Goal: Transaction & Acquisition: Obtain resource

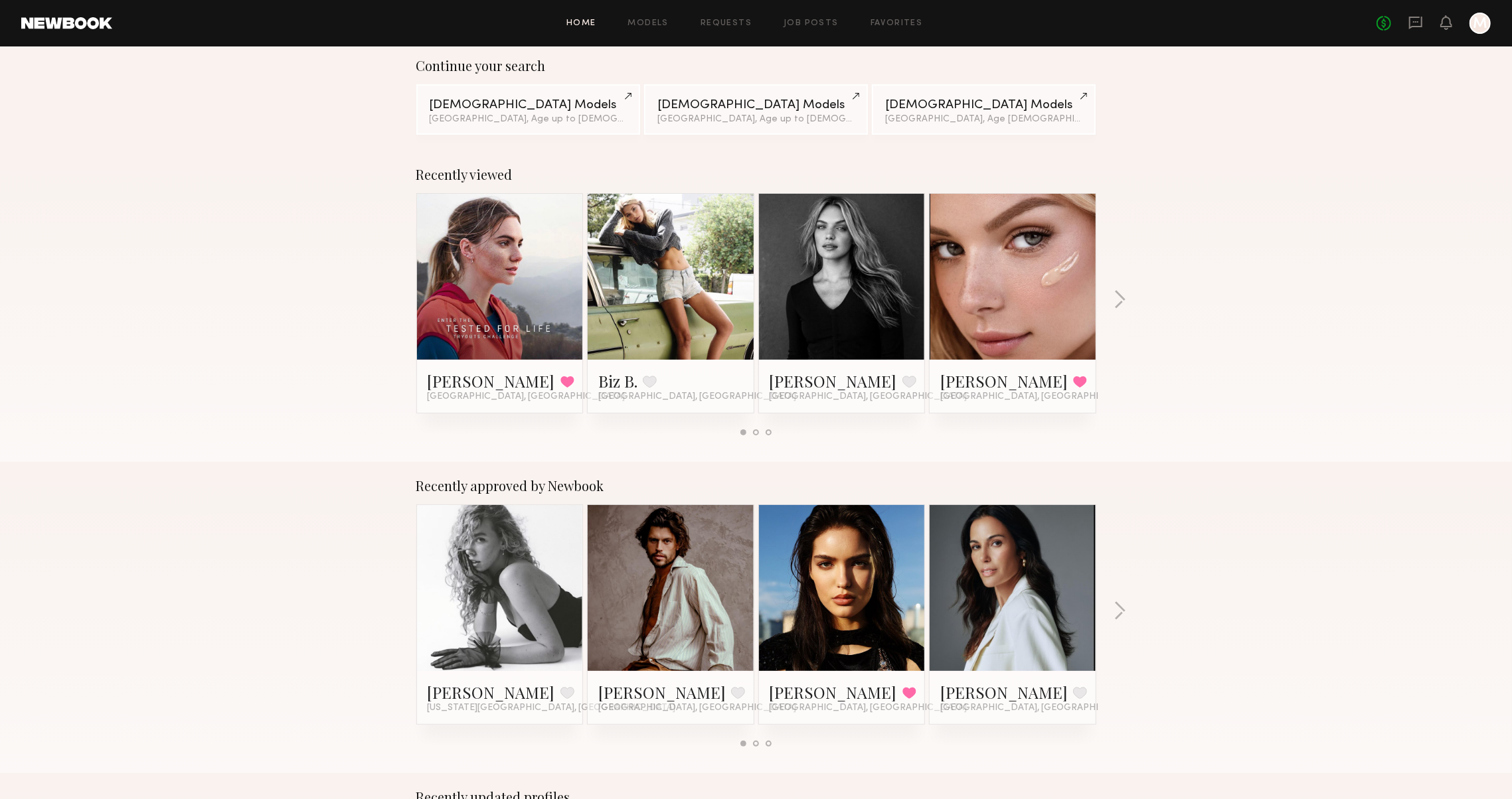
scroll to position [141, 0]
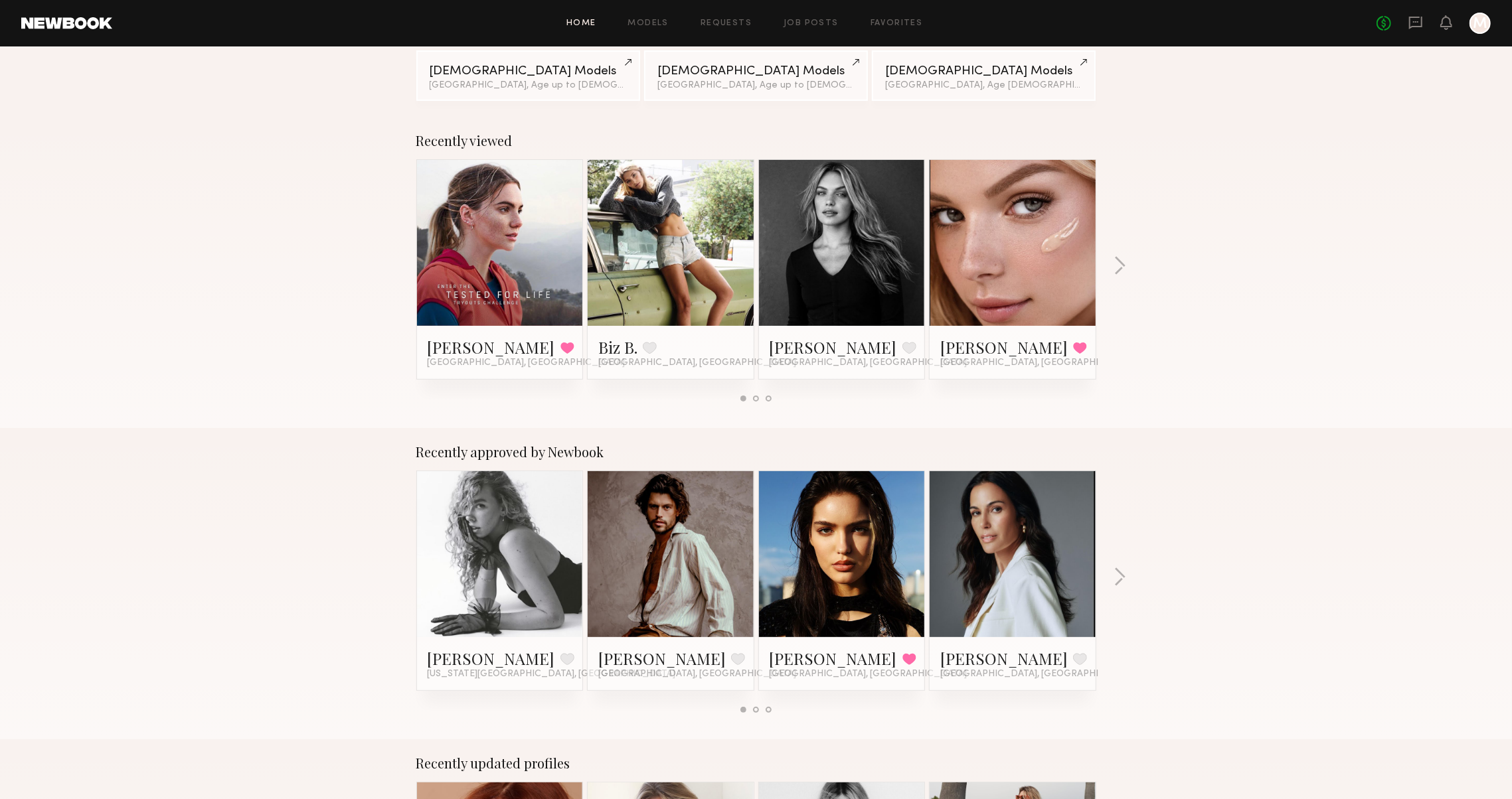
click at [1101, 574] on div "Recently approved by Newbook Brooke M. Favorite New York City, NY Will B. Favor…" at bounding box center [756, 584] width 1512 height 311
click at [1113, 574] on div "Recently approved by Newbook Brooke M. Favorite New York City, NY Will B. Favor…" at bounding box center [756, 584] width 1512 height 311
click at [1125, 577] on button "button" at bounding box center [1120, 579] width 13 height 22
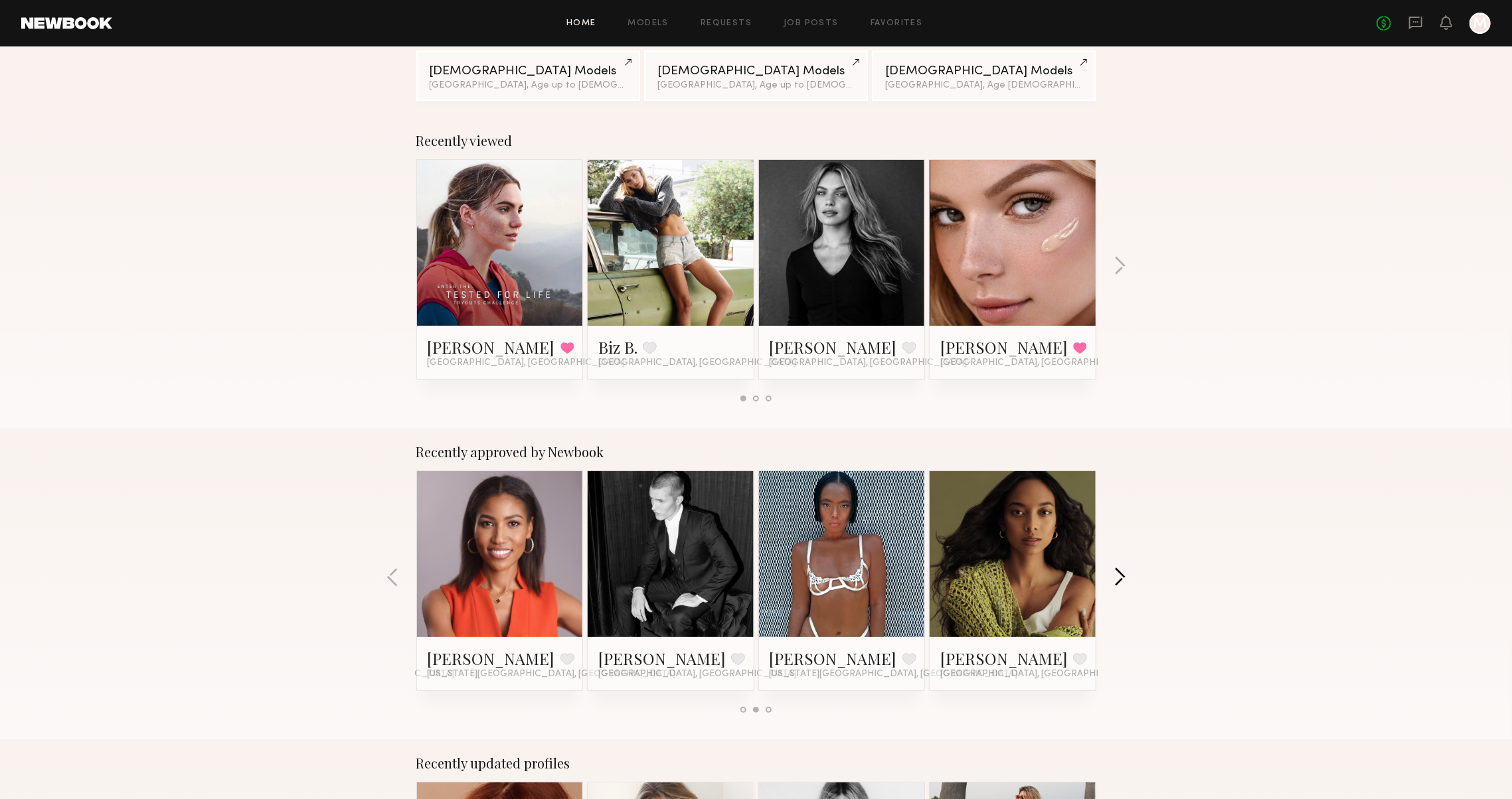
click at [1122, 577] on button "button" at bounding box center [1120, 579] width 13 height 22
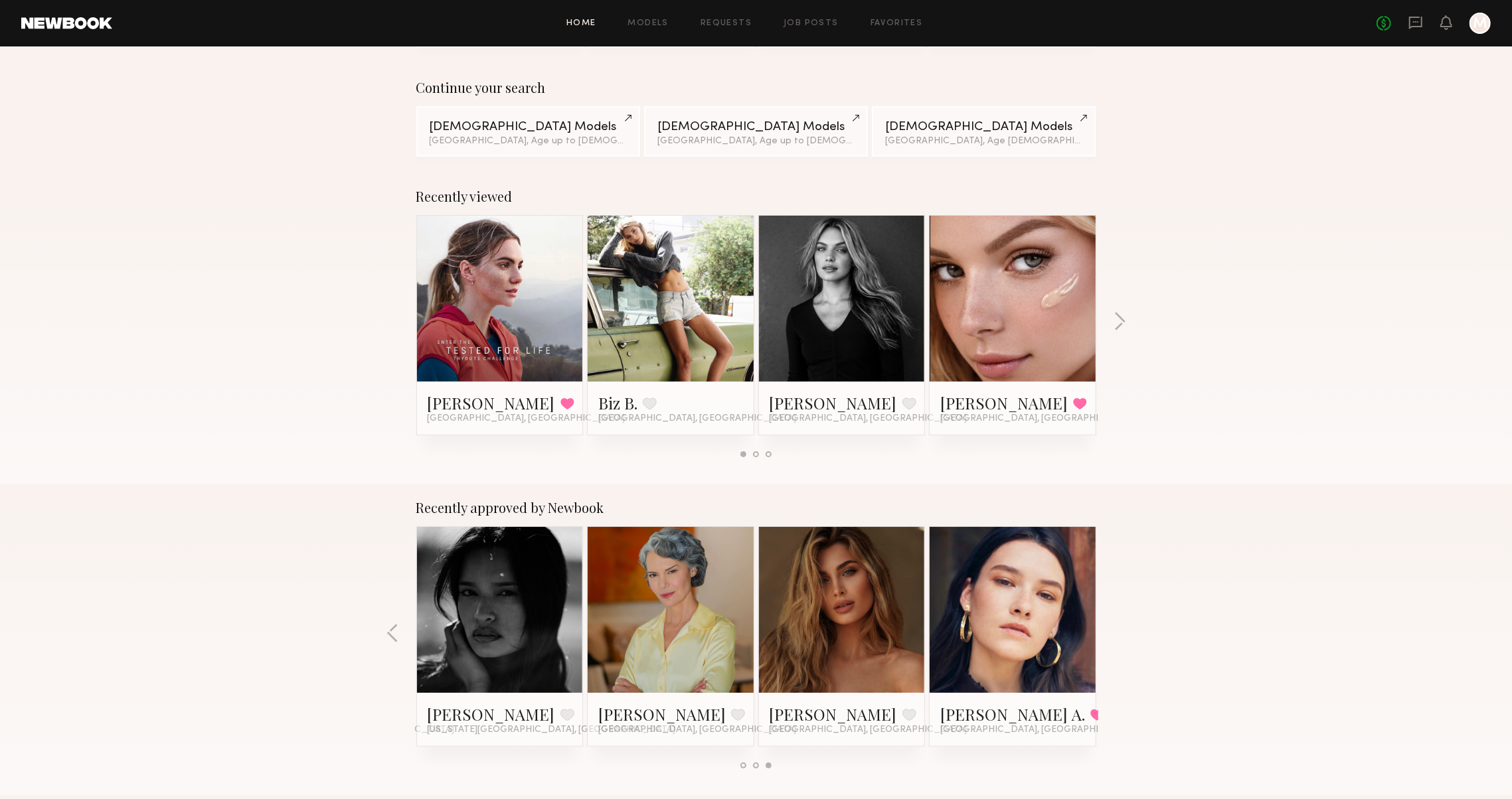
scroll to position [84, 0]
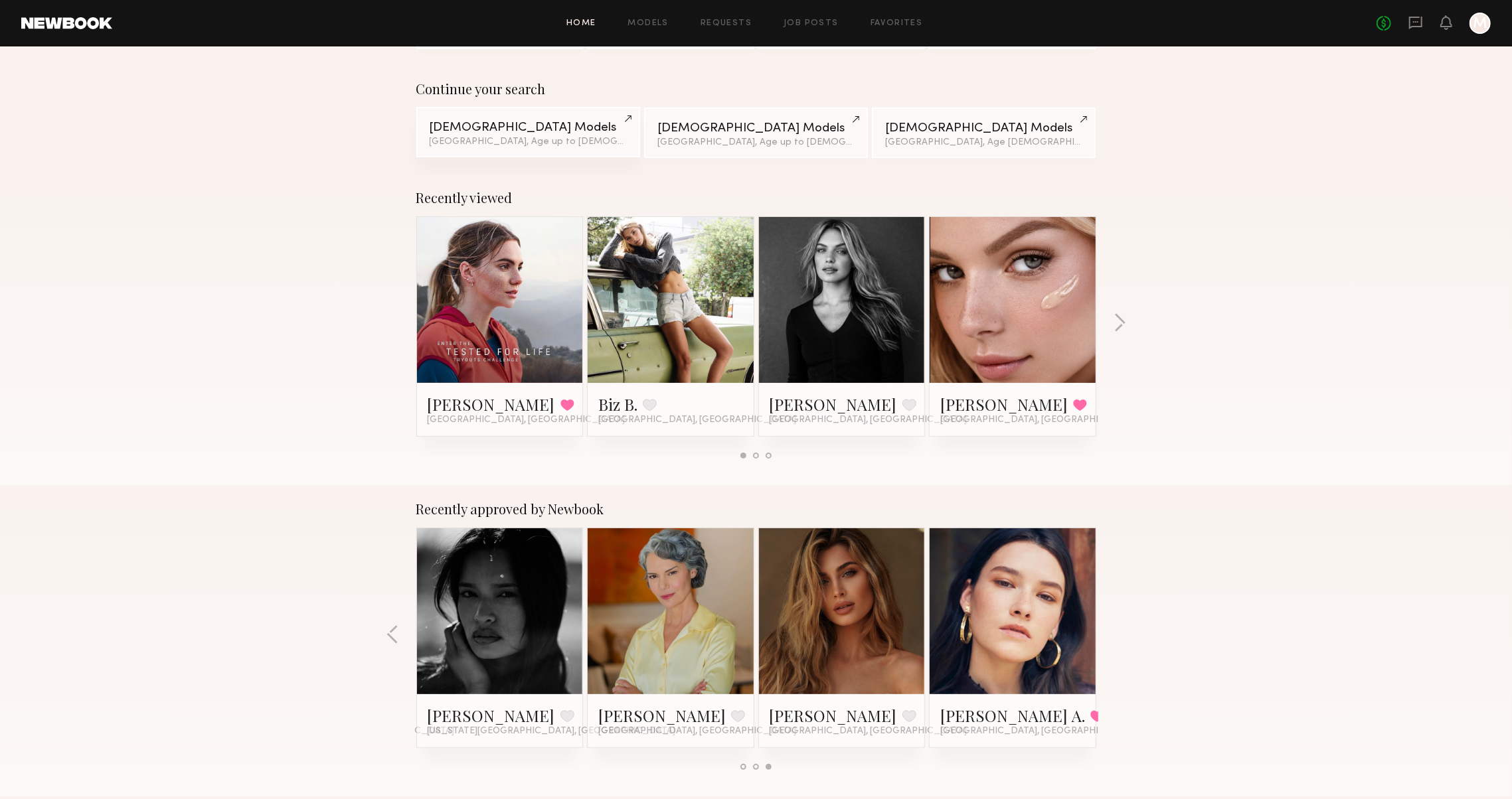
click at [447, 125] on div "Female Models" at bounding box center [528, 127] width 198 height 13
click at [1311, 262] on div "Recently viewed Janessa G. Favorited Los Angeles, CA Biz B. Favorite Los Angele…" at bounding box center [756, 330] width 1512 height 311
click at [958, 399] on link "Madison T." at bounding box center [1003, 405] width 127 height 22
click at [1260, 182] on div "Recently viewed Janessa G. Favorited Los Angeles, CA Biz B. Favorite Los Angele…" at bounding box center [756, 330] width 1512 height 311
click at [972, 409] on link "Madison T." at bounding box center [1003, 405] width 127 height 22
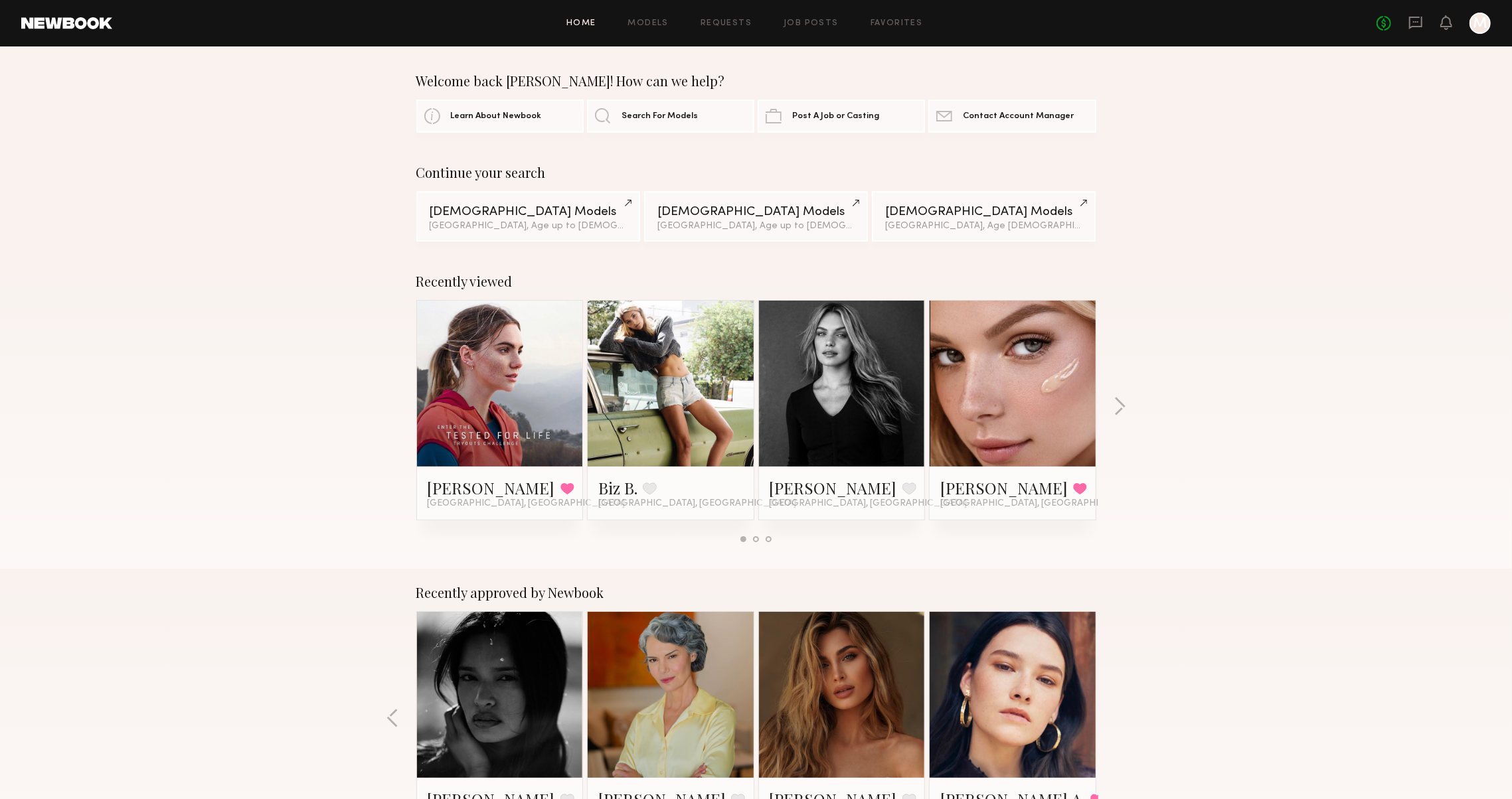
scroll to position [0, 0]
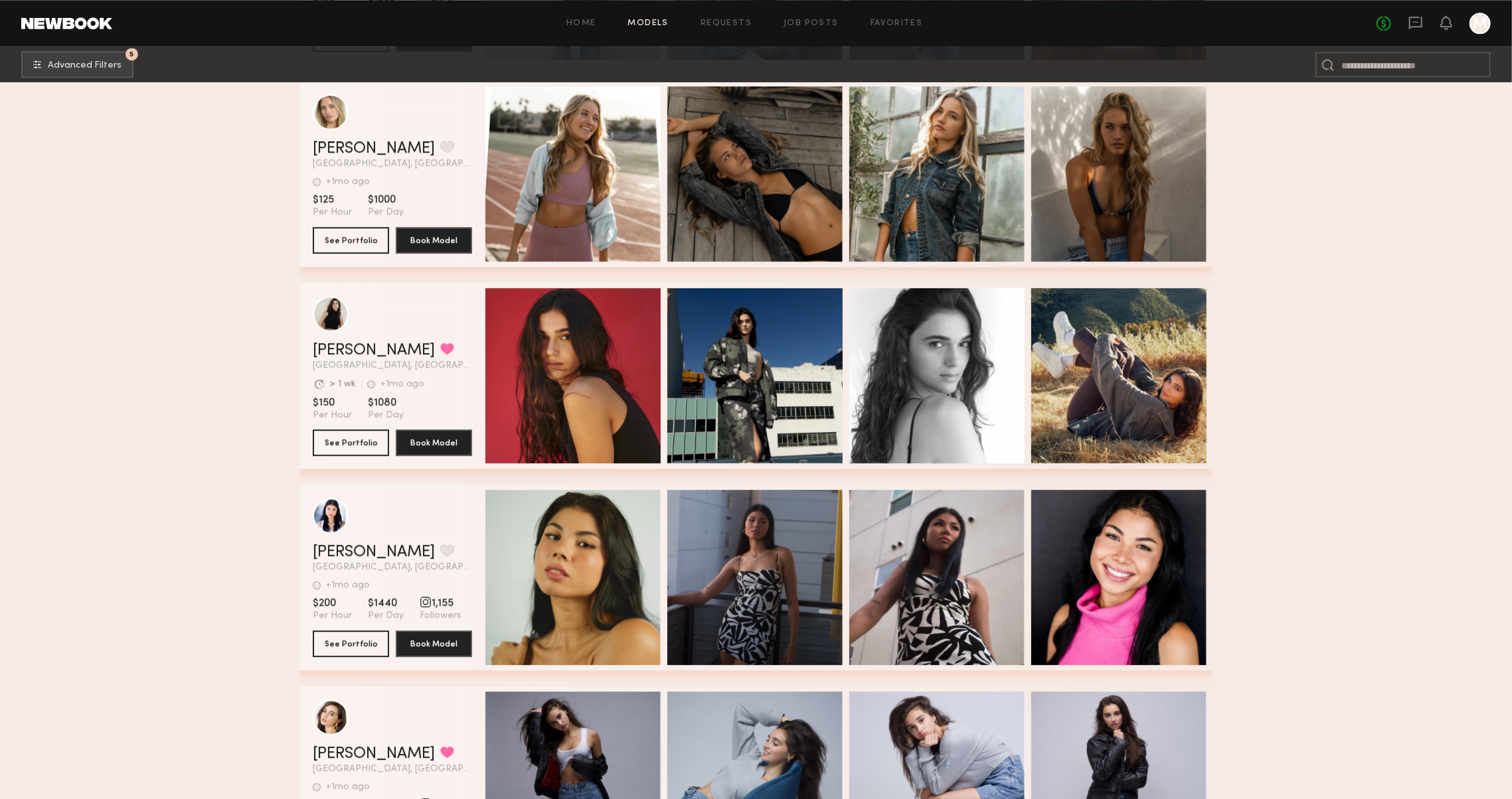
scroll to position [3072, 0]
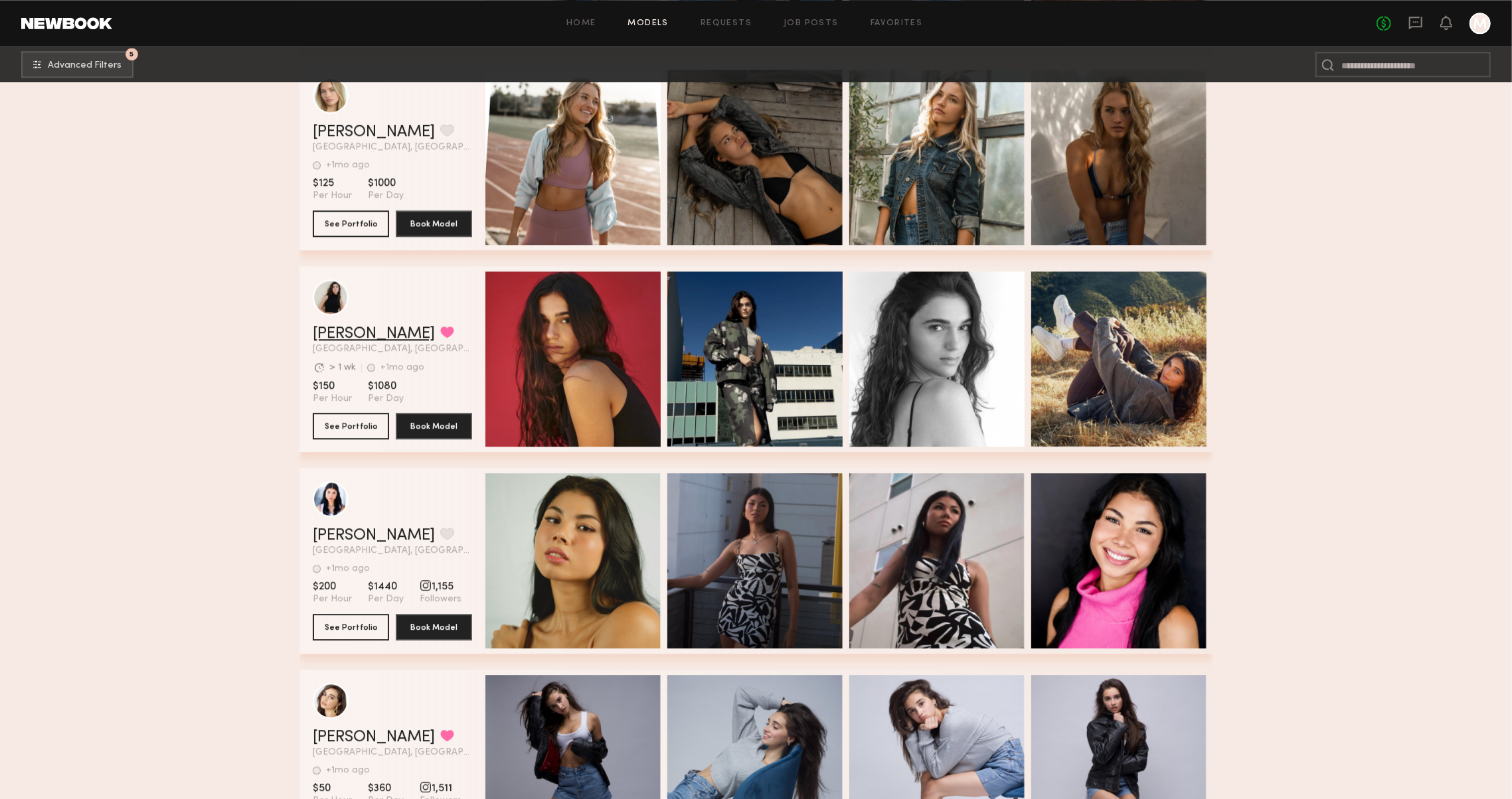
click at [340, 333] on link "Romy R." at bounding box center [374, 333] width 122 height 16
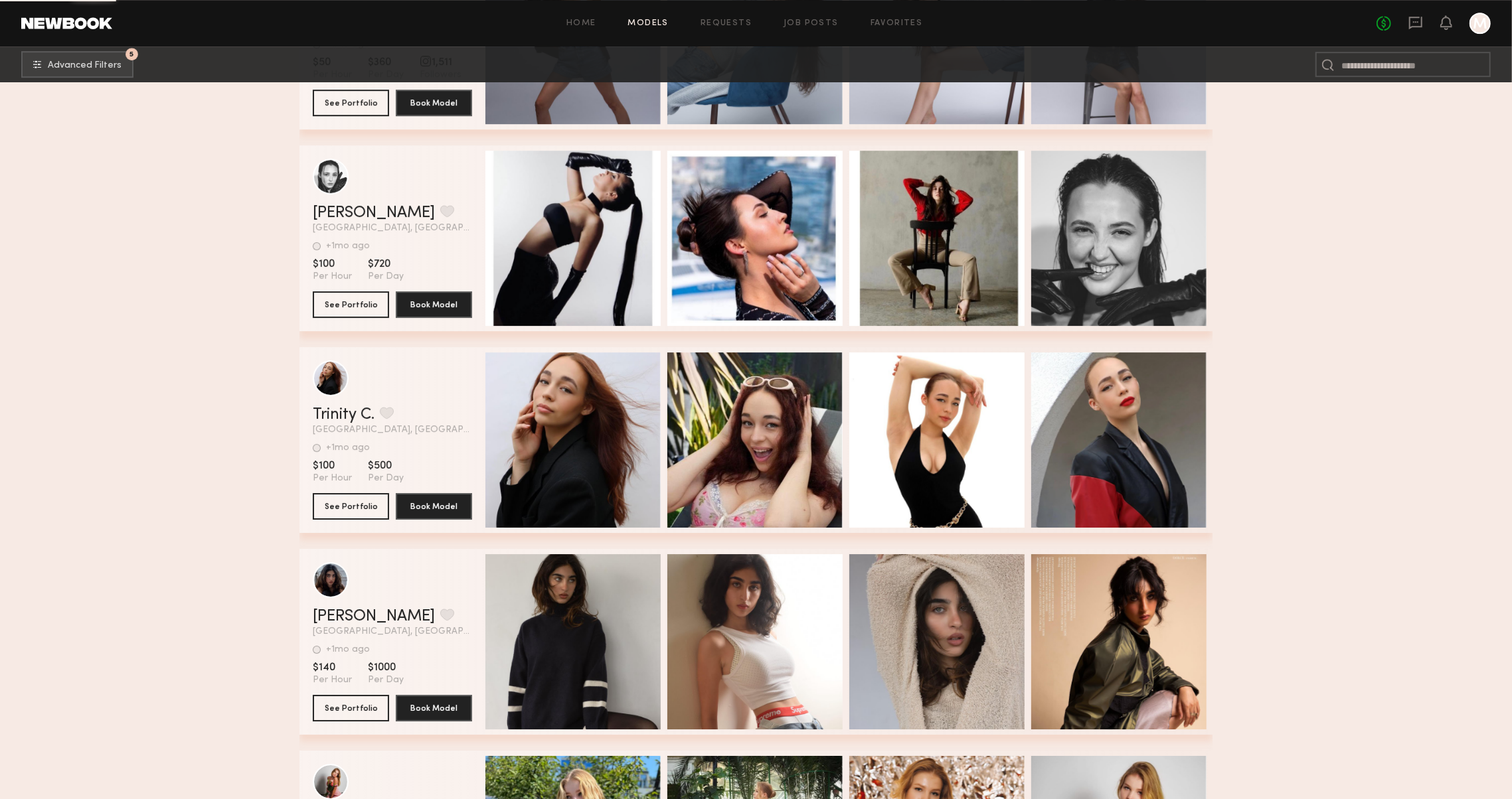
scroll to position [3808, 0]
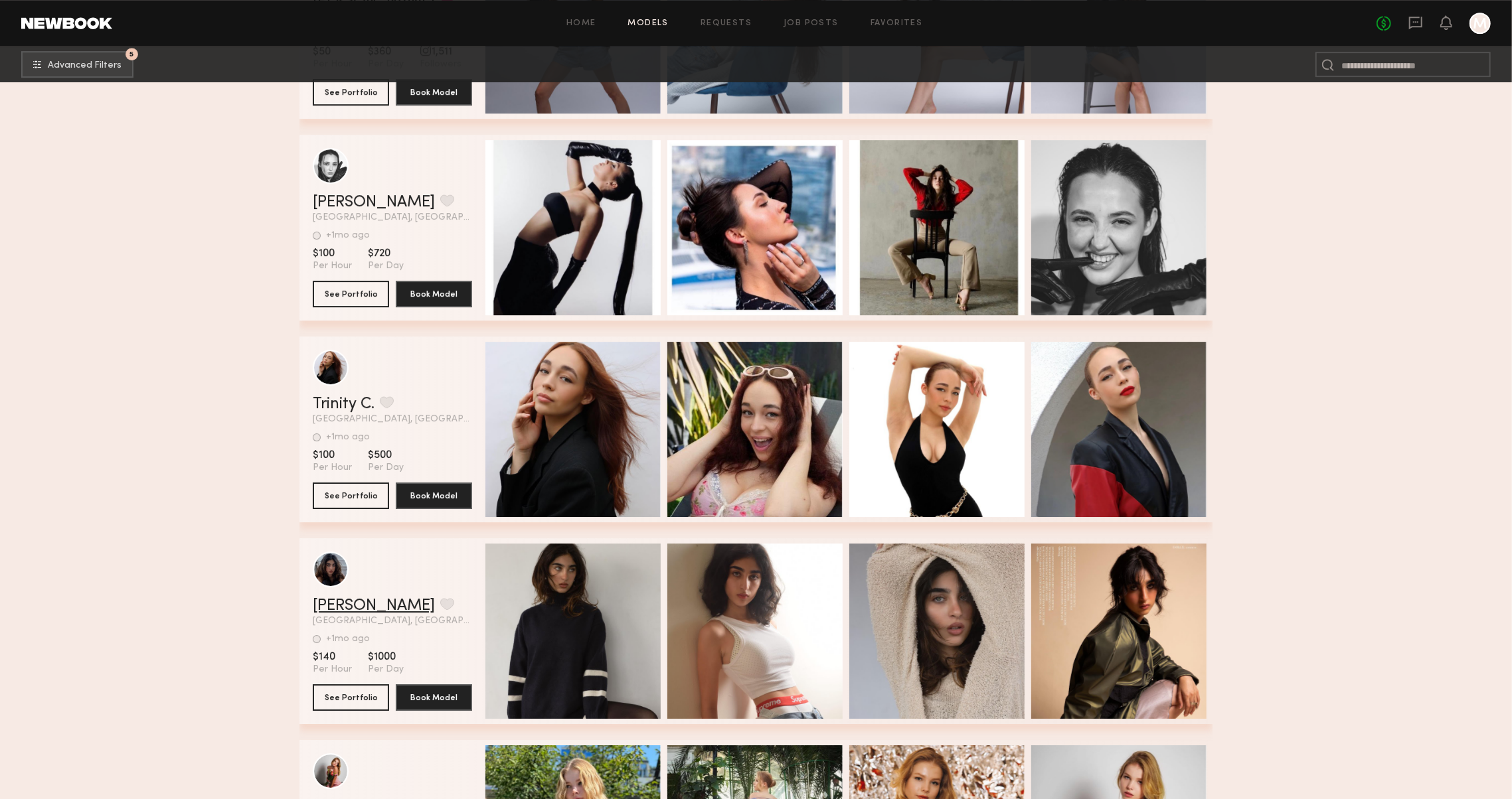
click at [320, 604] on link "Mia T." at bounding box center [374, 606] width 122 height 16
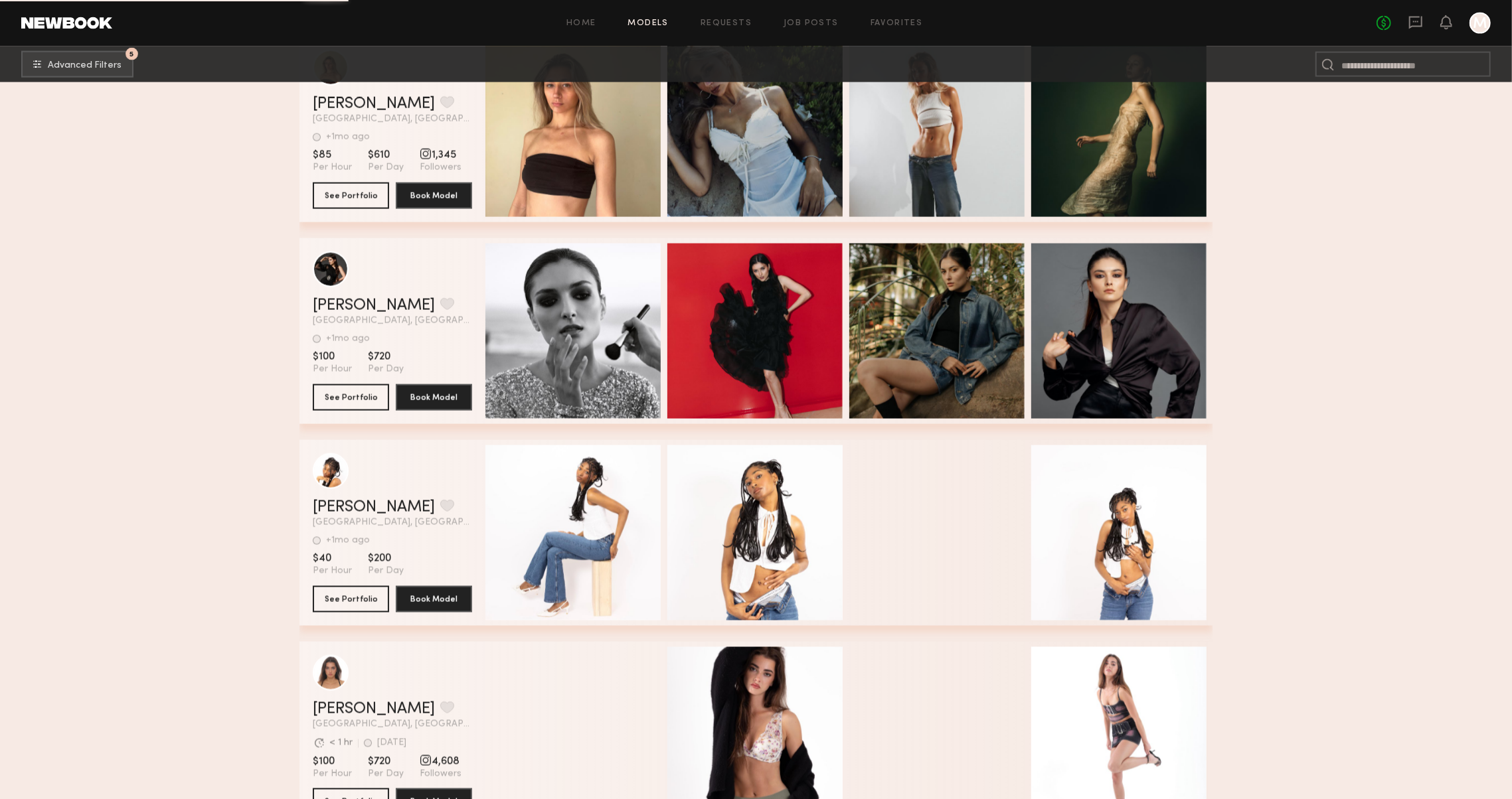
scroll to position [6553, 0]
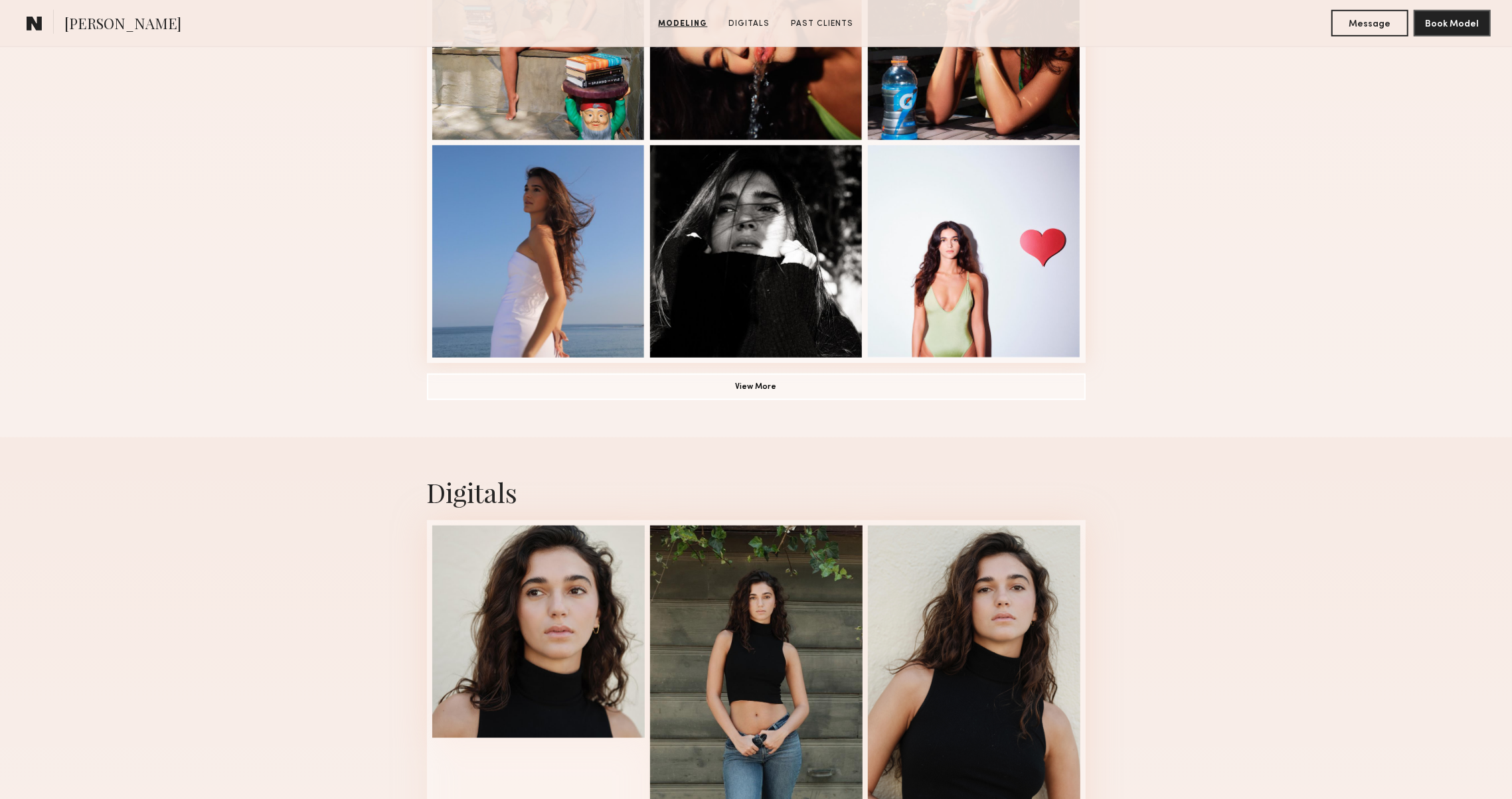
scroll to position [888, 0]
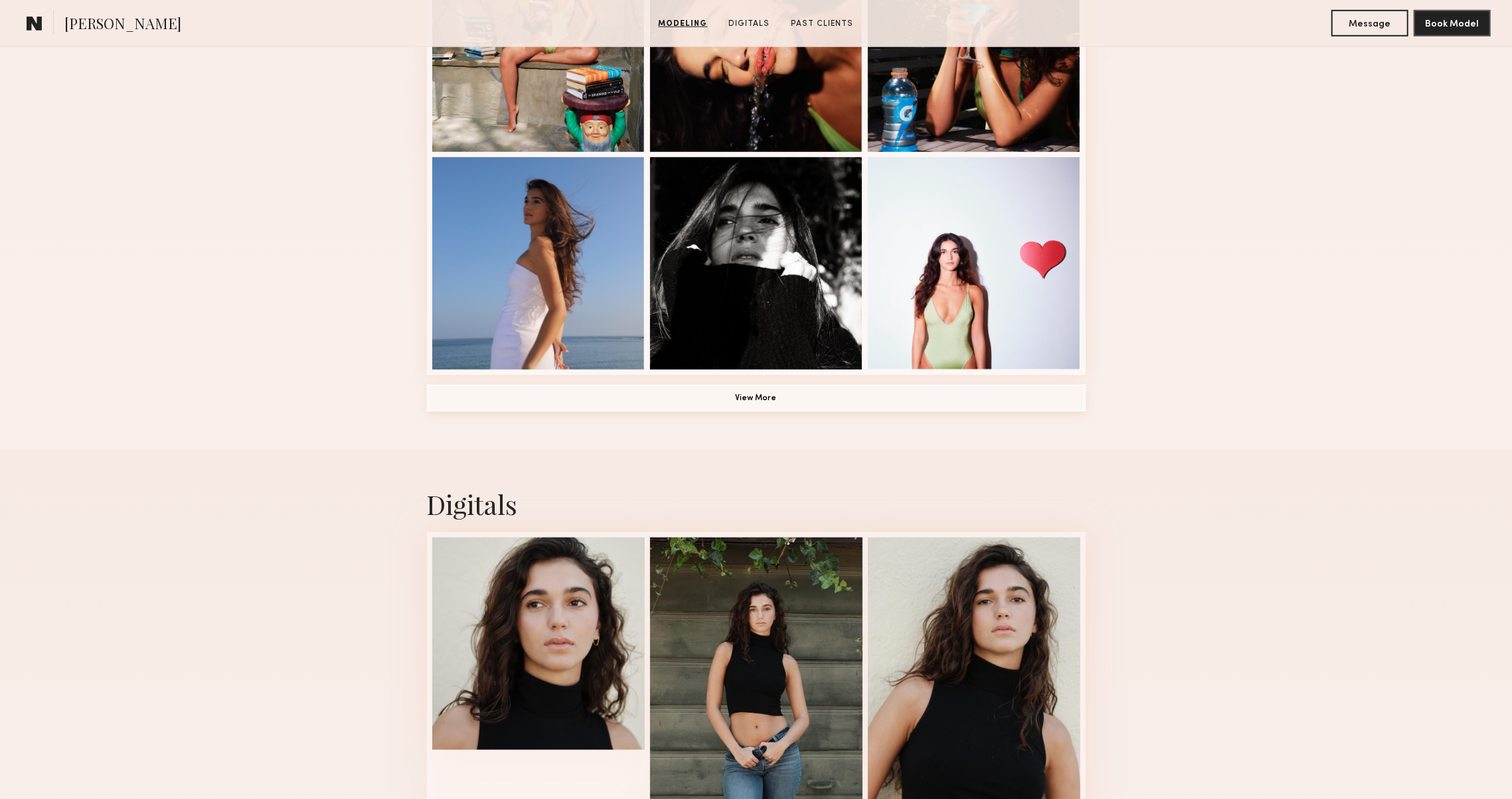
click at [687, 394] on button "View More" at bounding box center [757, 398] width 659 height 26
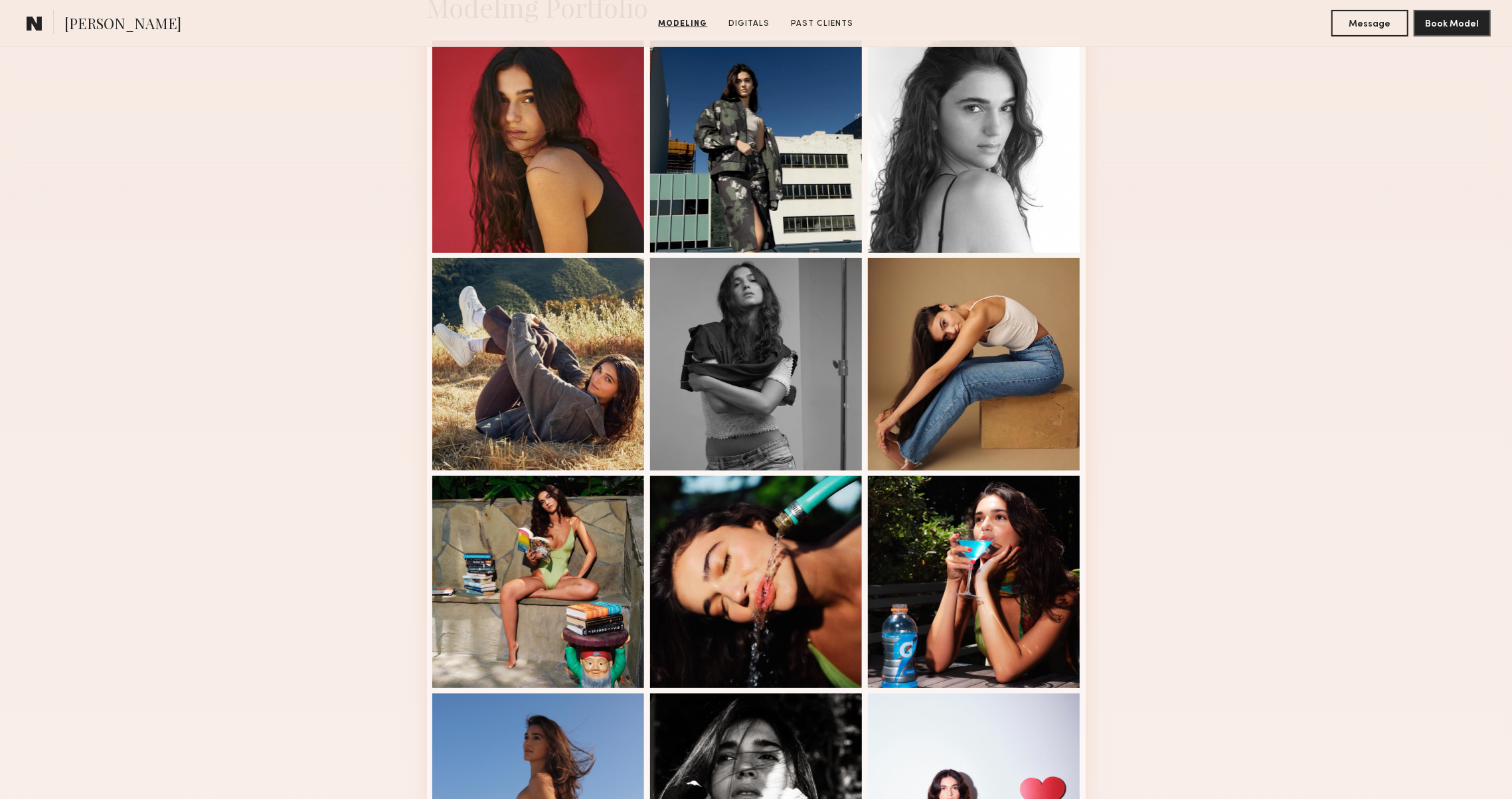
scroll to position [405, 0]
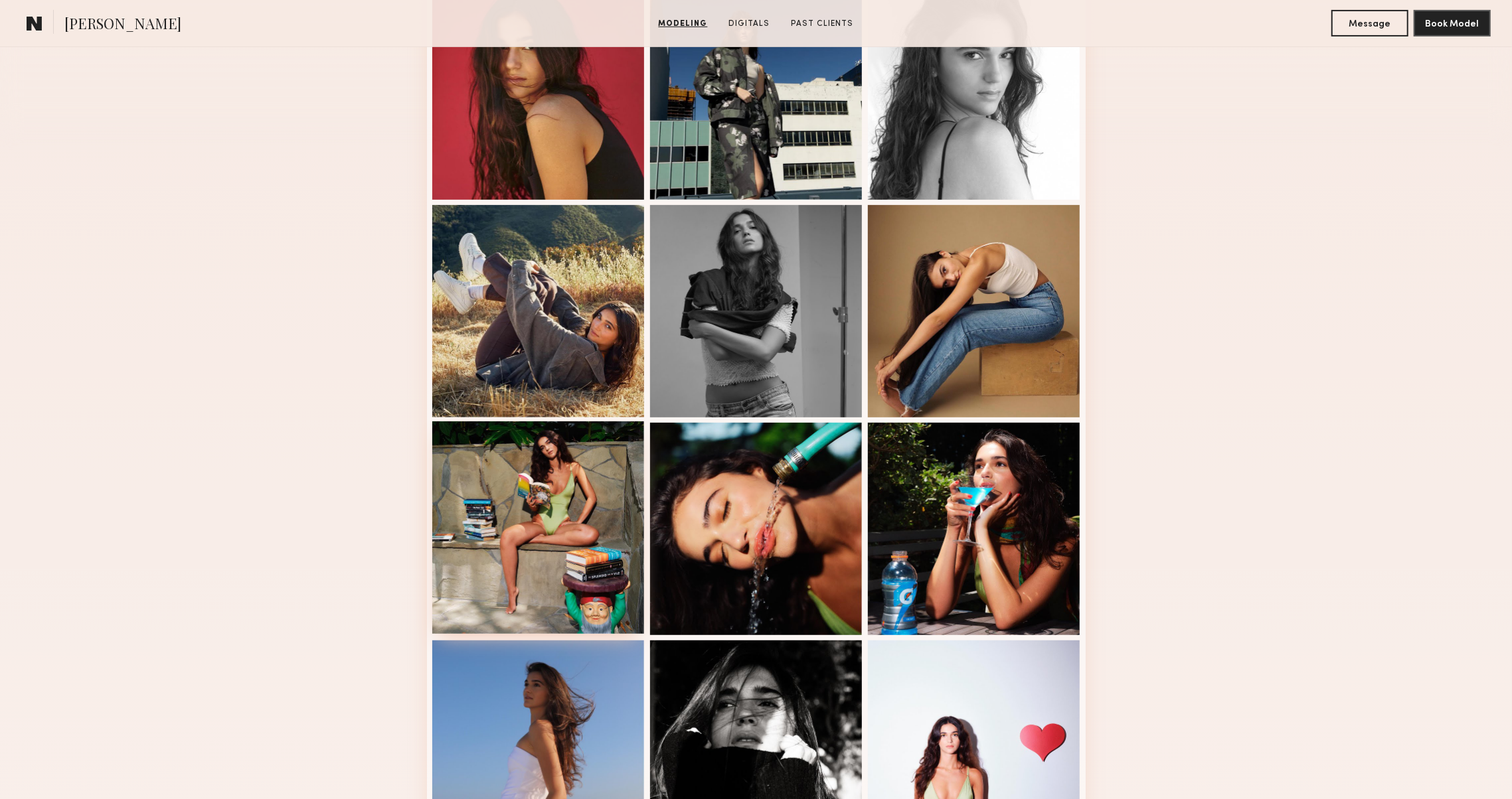
click at [471, 484] on div at bounding box center [538, 527] width 212 height 212
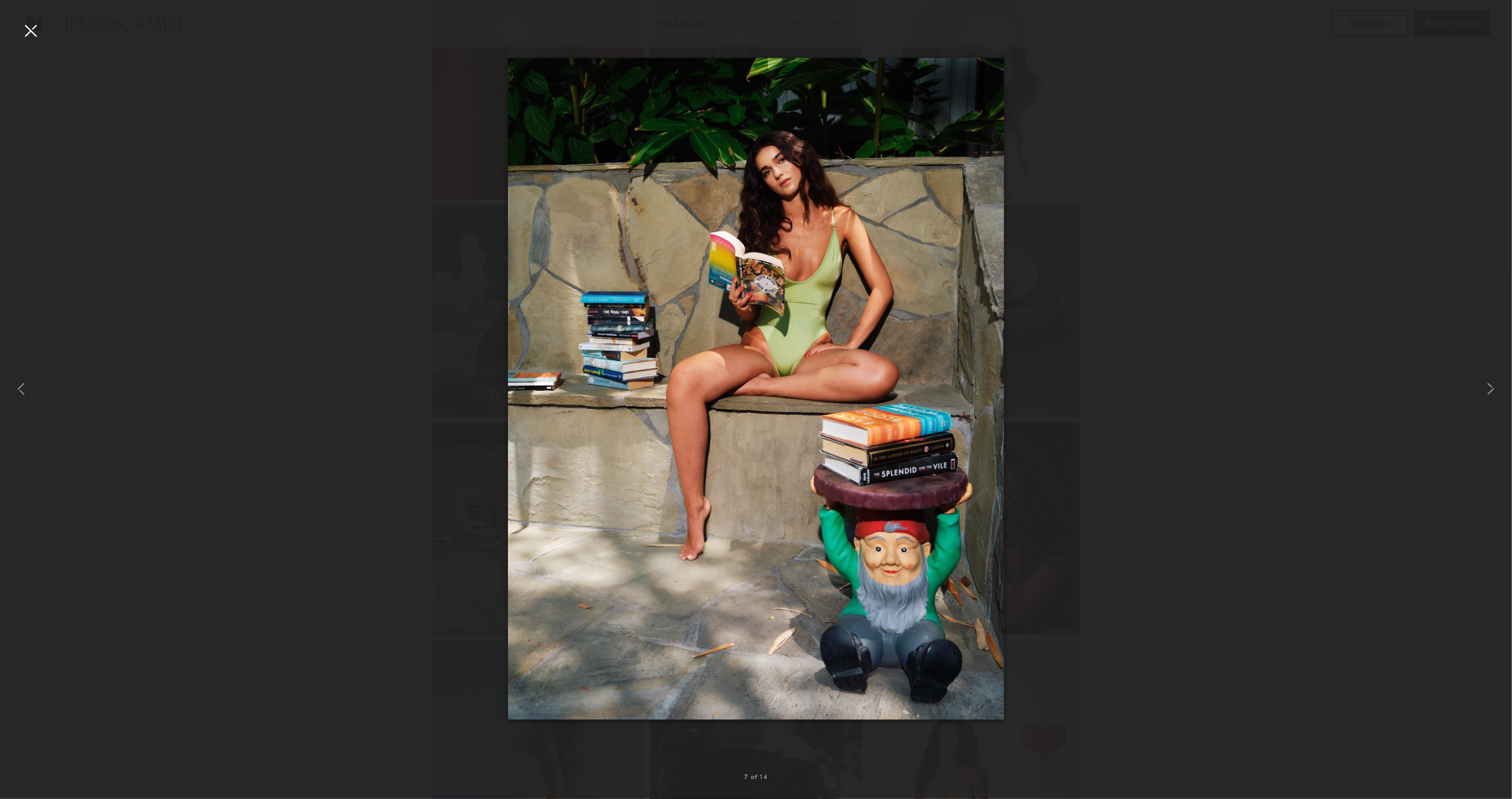
click at [33, 32] on div at bounding box center [30, 30] width 22 height 22
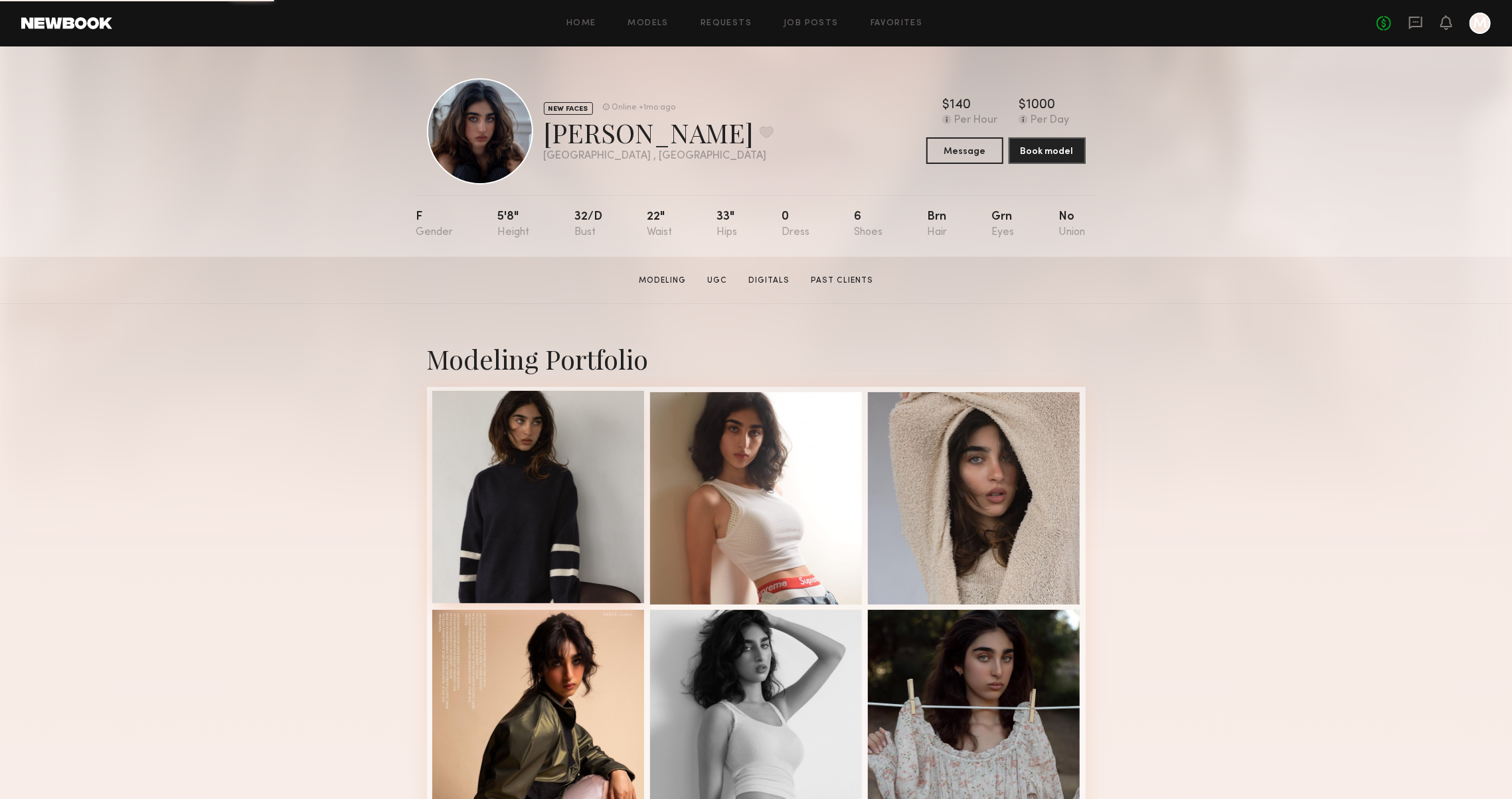
click at [563, 504] on div at bounding box center [538, 497] width 212 height 212
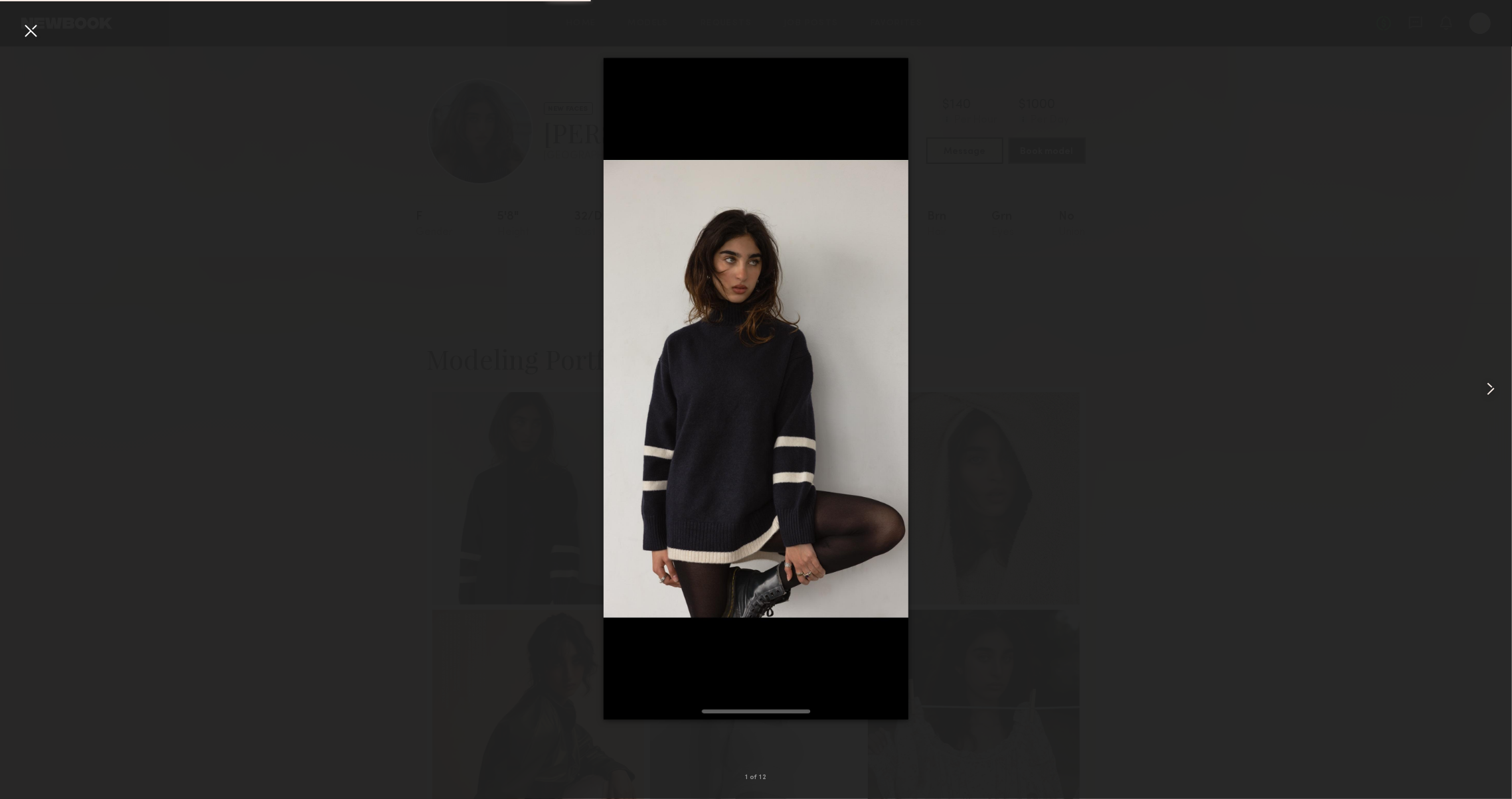
click at [1494, 396] on common-icon at bounding box center [1490, 389] width 22 height 22
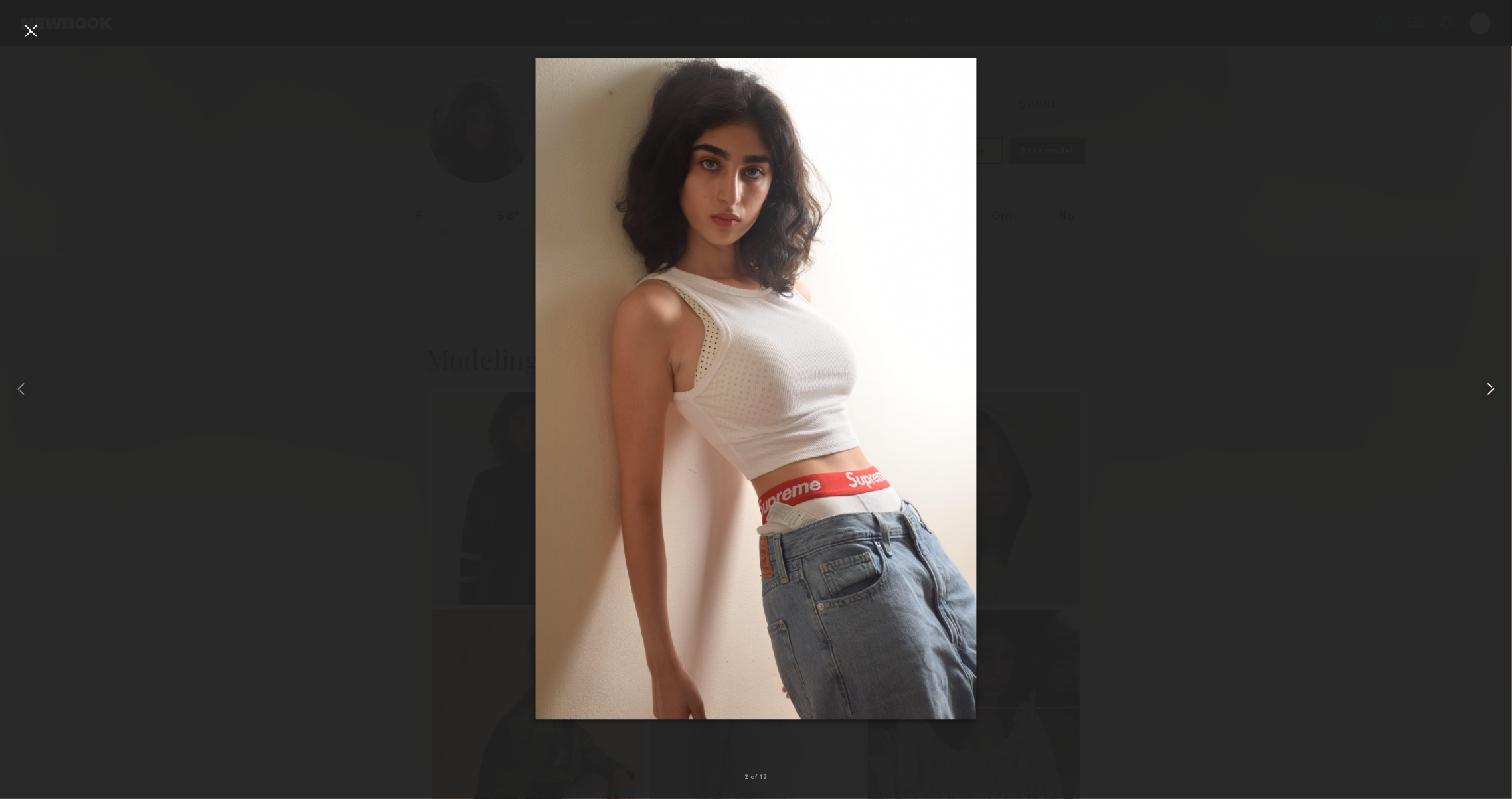
click at [1492, 396] on common-icon at bounding box center [1490, 389] width 22 height 22
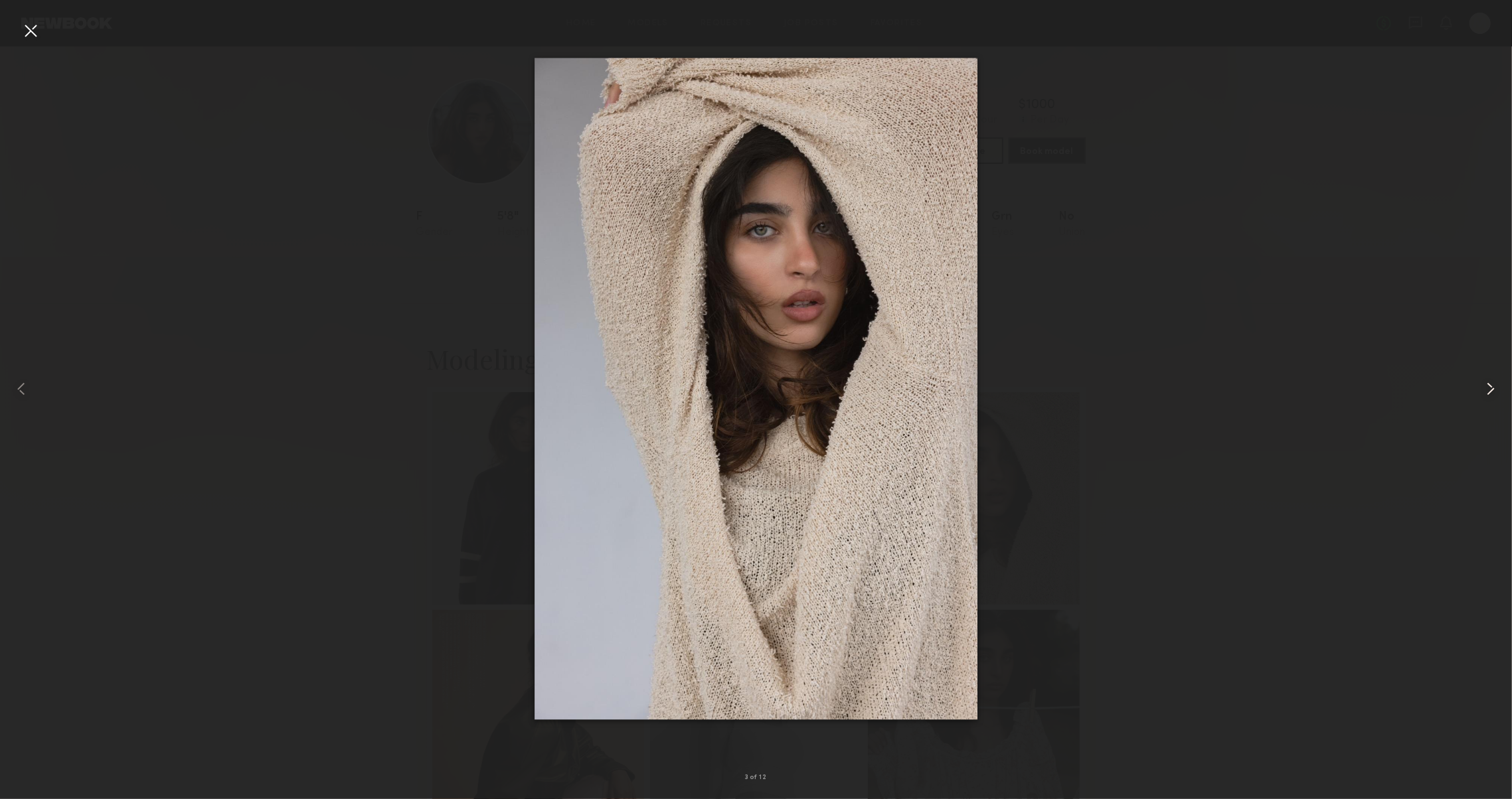
click at [1491, 397] on common-icon at bounding box center [1490, 389] width 22 height 22
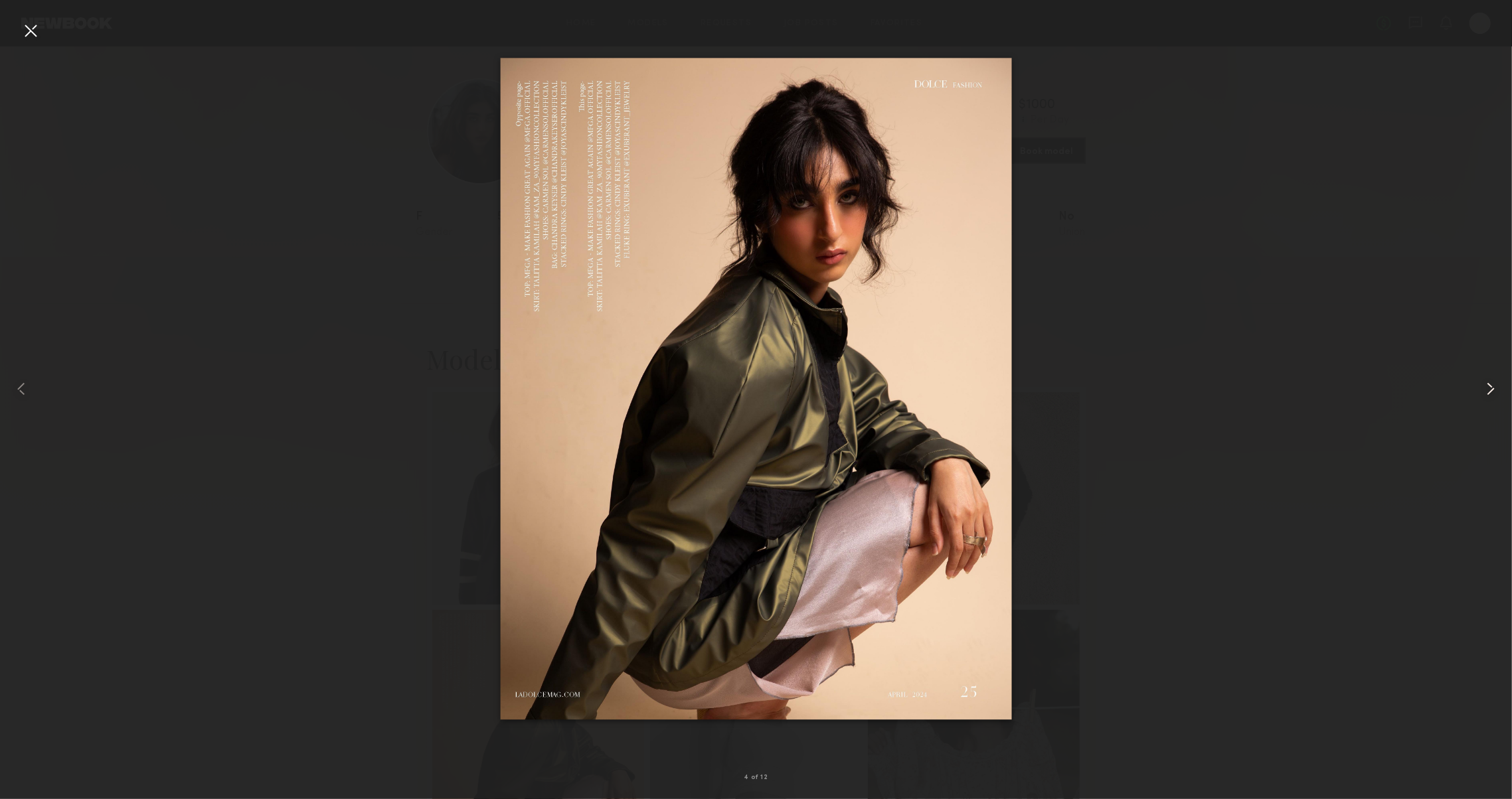
click at [1490, 399] on common-icon at bounding box center [1490, 389] width 22 height 22
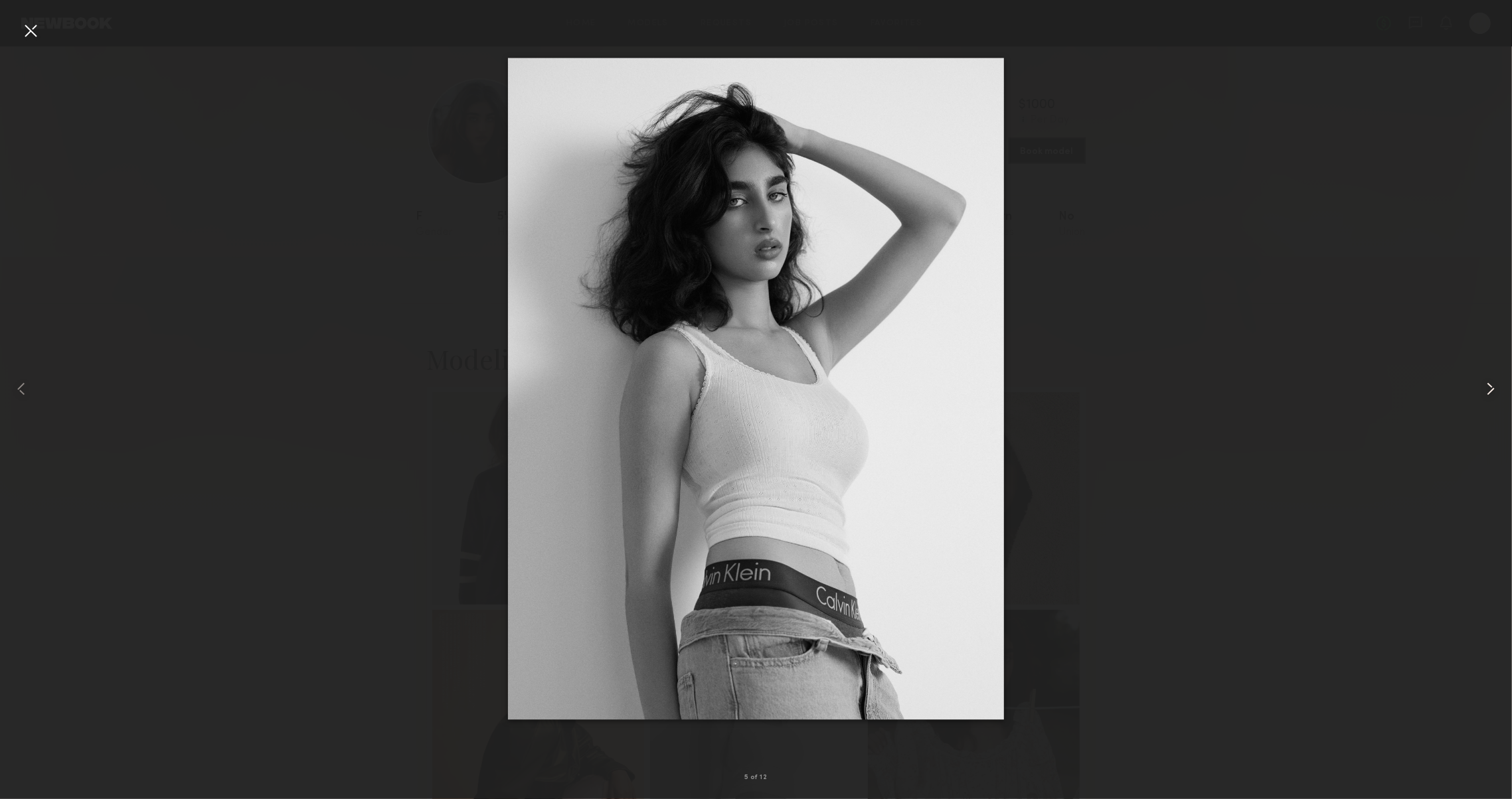
click at [1490, 399] on common-icon at bounding box center [1490, 389] width 22 height 22
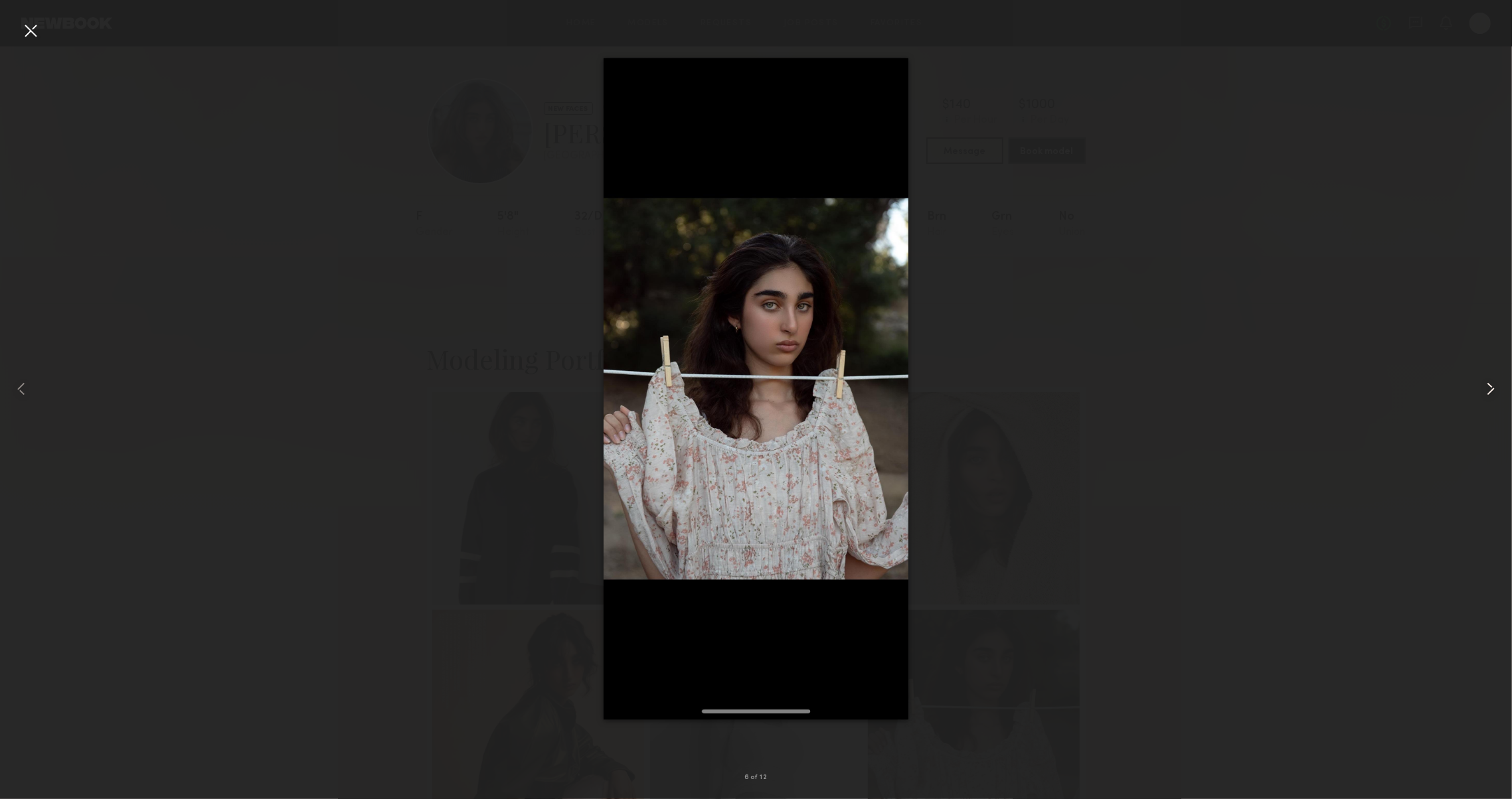
click at [1490, 399] on common-icon at bounding box center [1490, 389] width 22 height 22
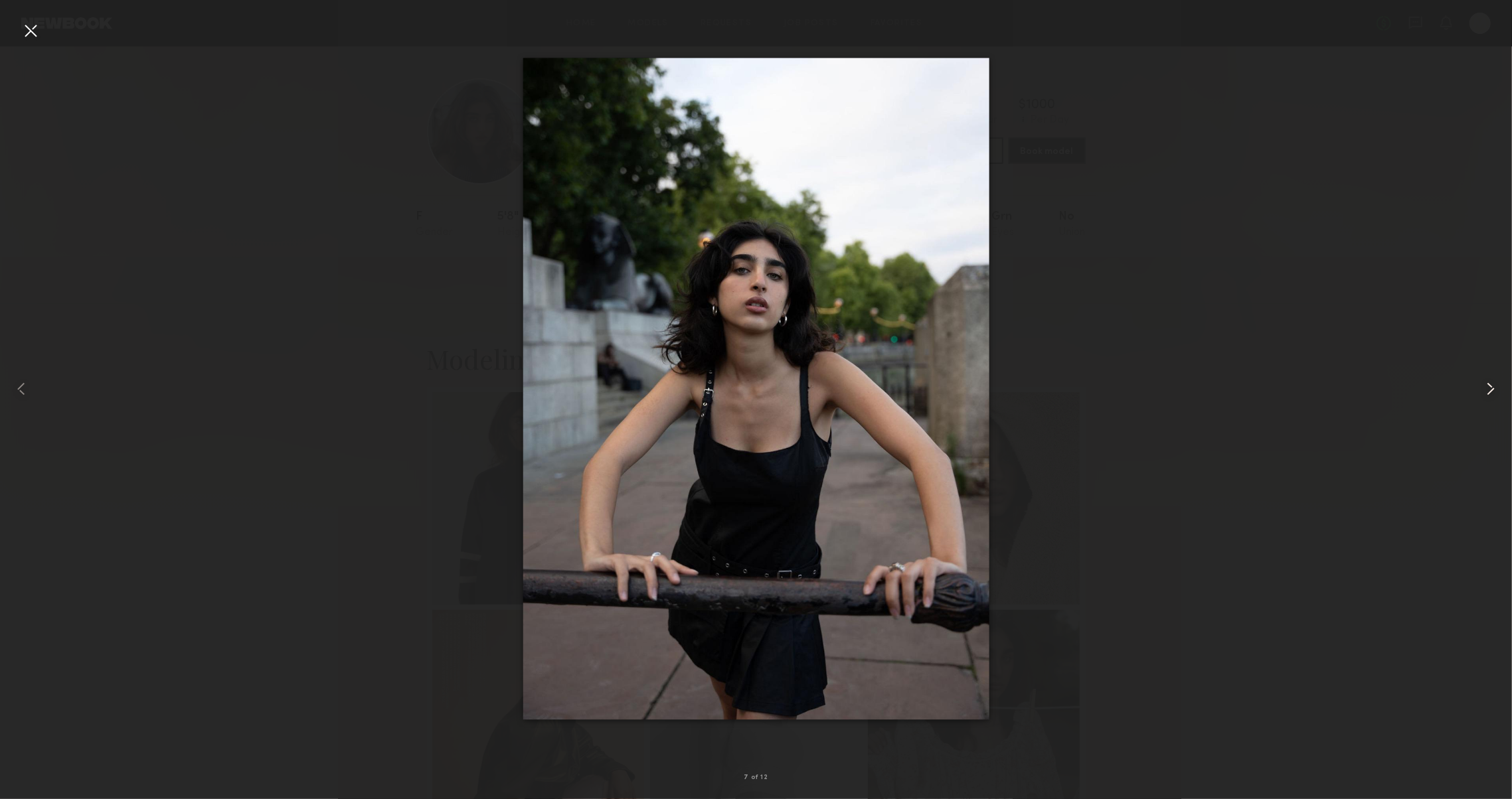
click at [1490, 399] on common-icon at bounding box center [1490, 389] width 22 height 22
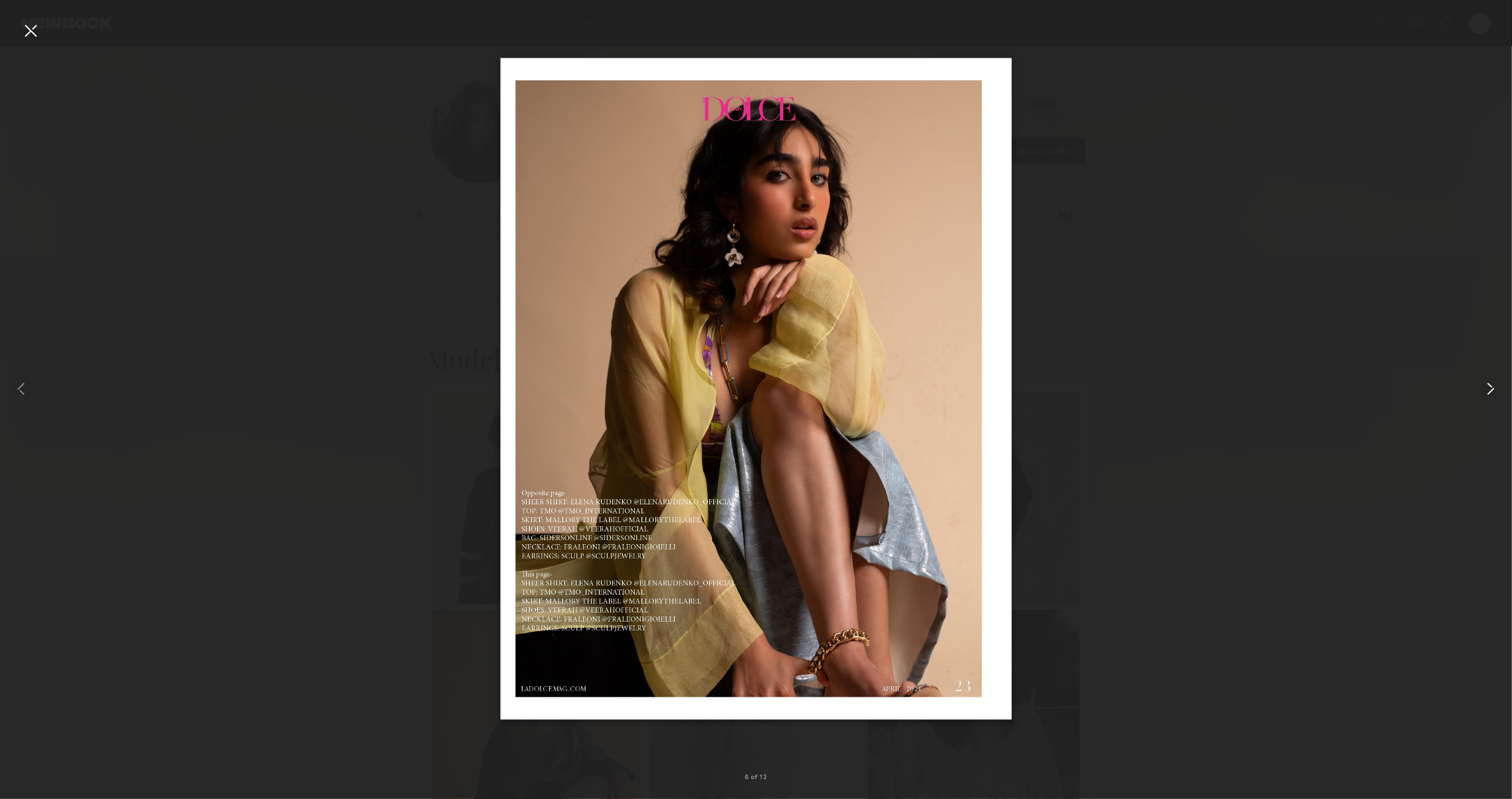
click at [1489, 399] on common-icon at bounding box center [1490, 389] width 22 height 22
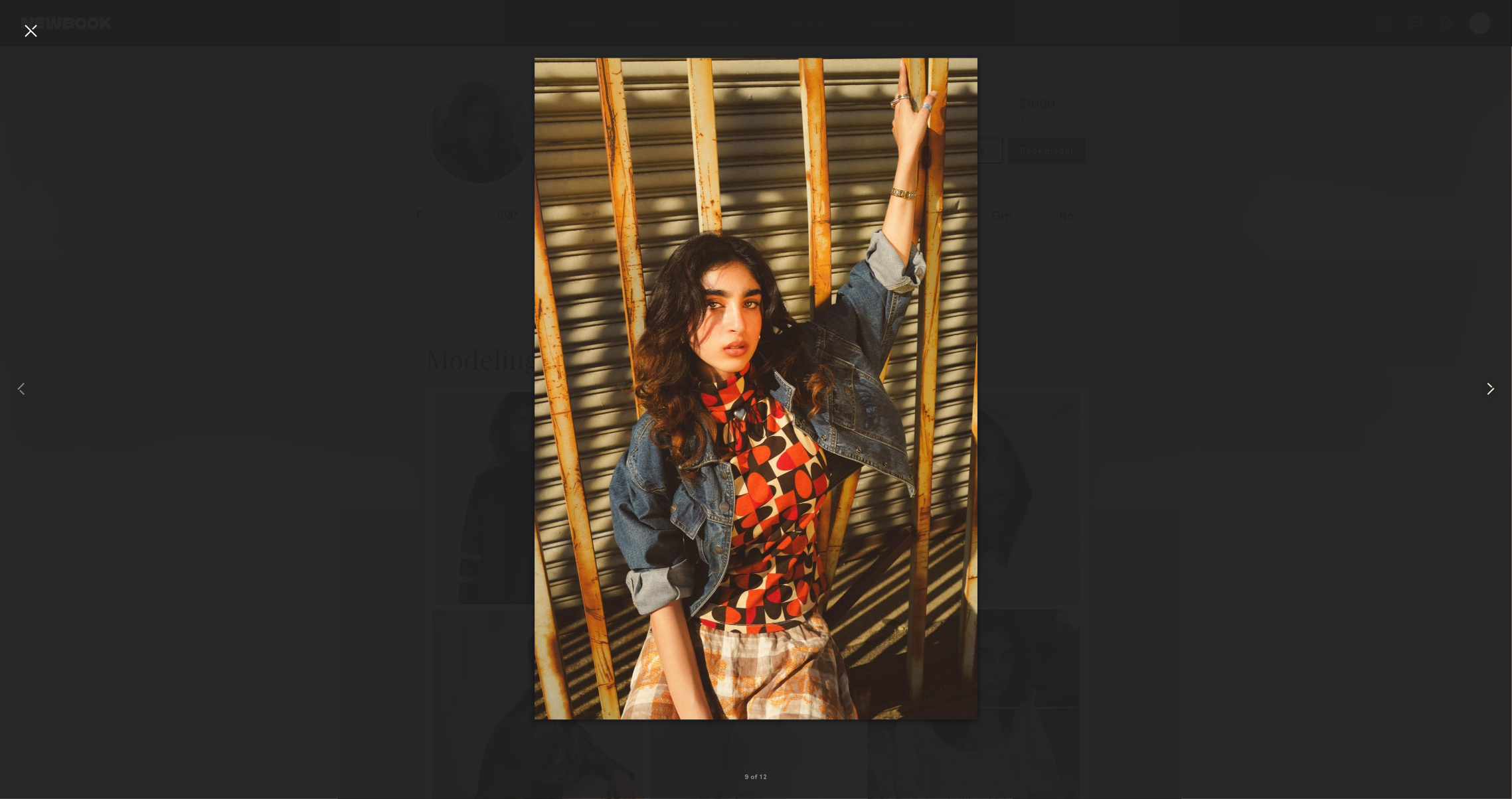
click at [1489, 400] on div at bounding box center [1482, 389] width 61 height 735
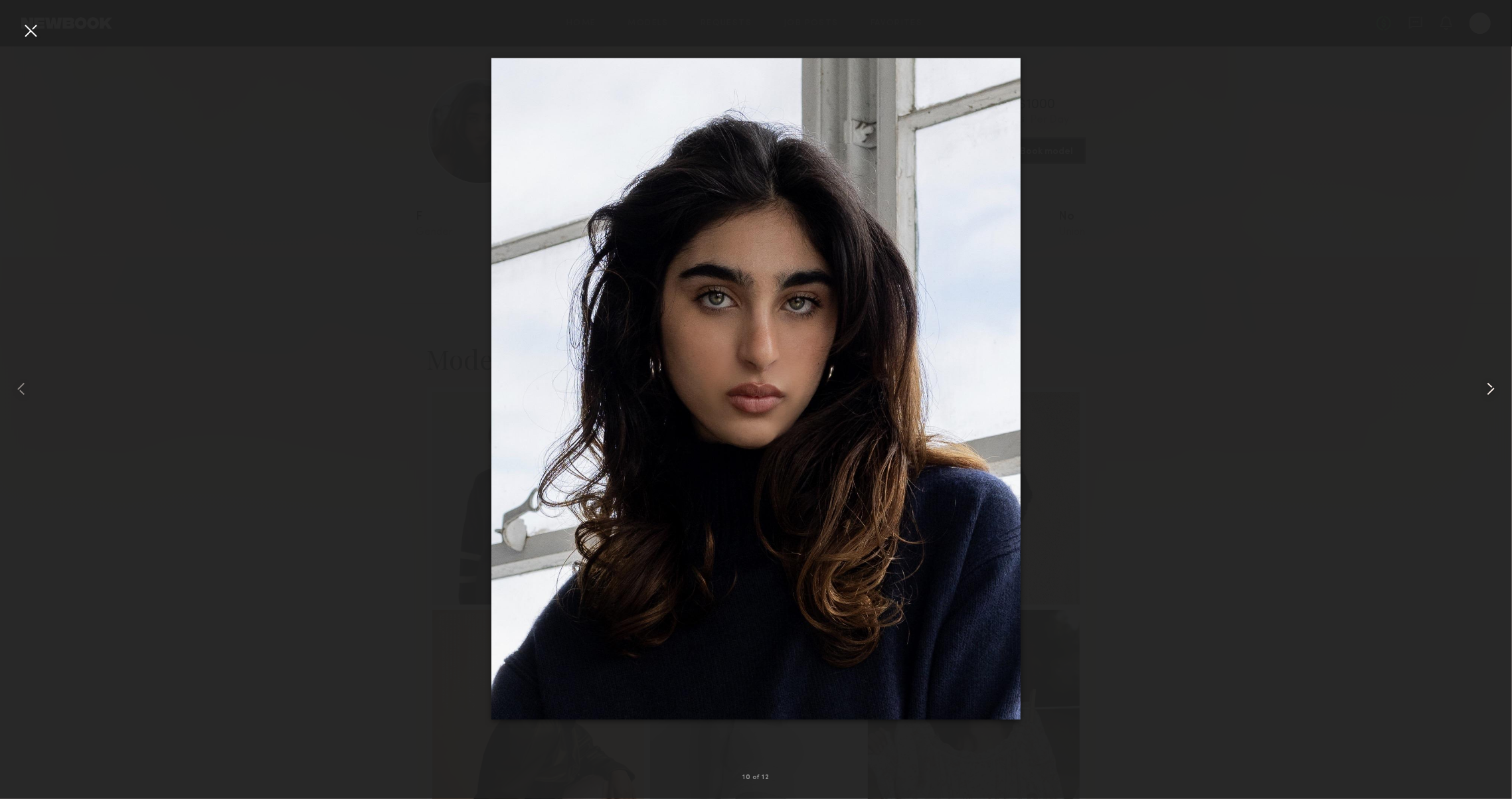
click at [1489, 400] on div at bounding box center [1482, 389] width 61 height 735
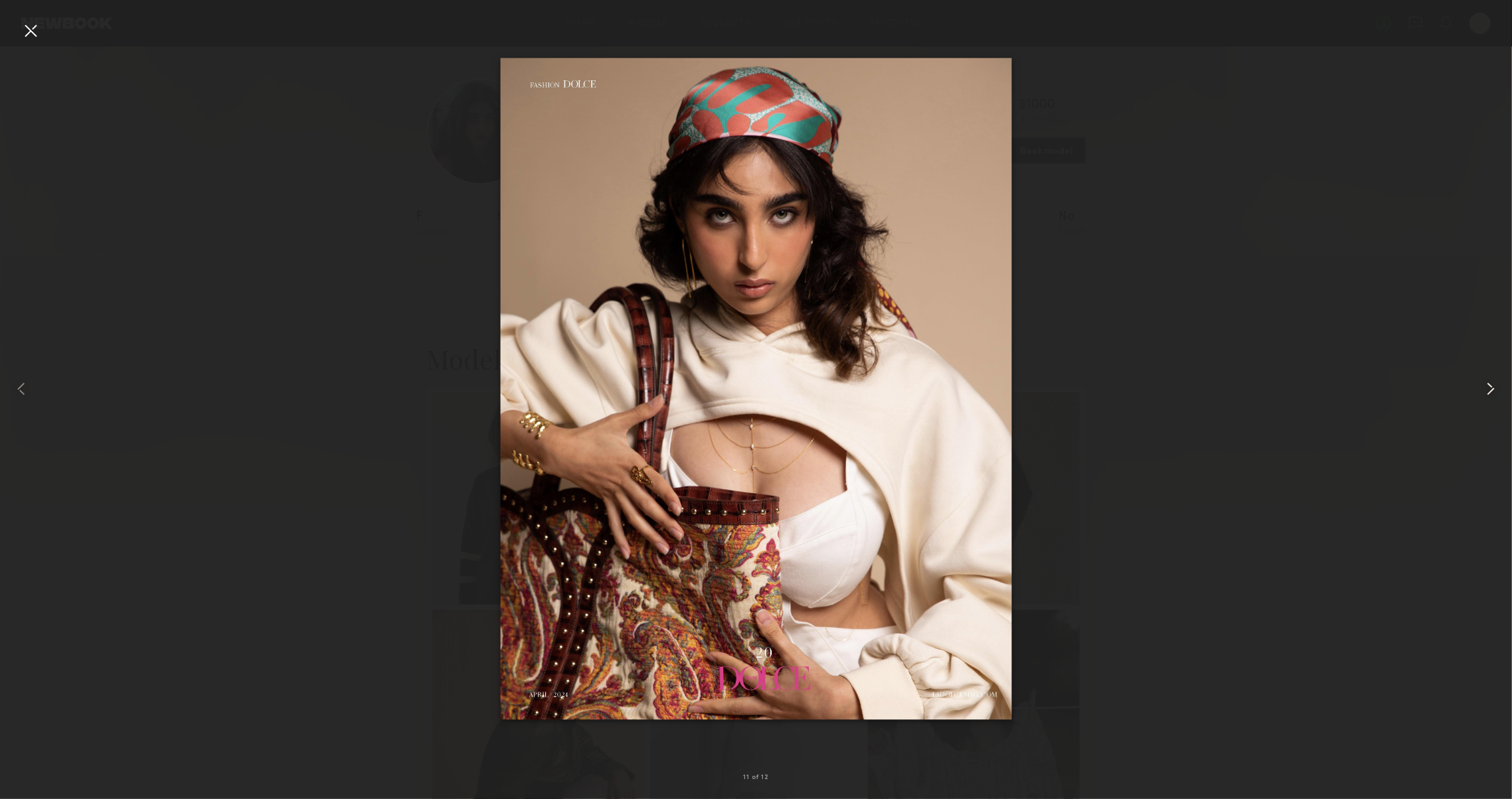
click at [1489, 400] on div at bounding box center [1482, 389] width 61 height 735
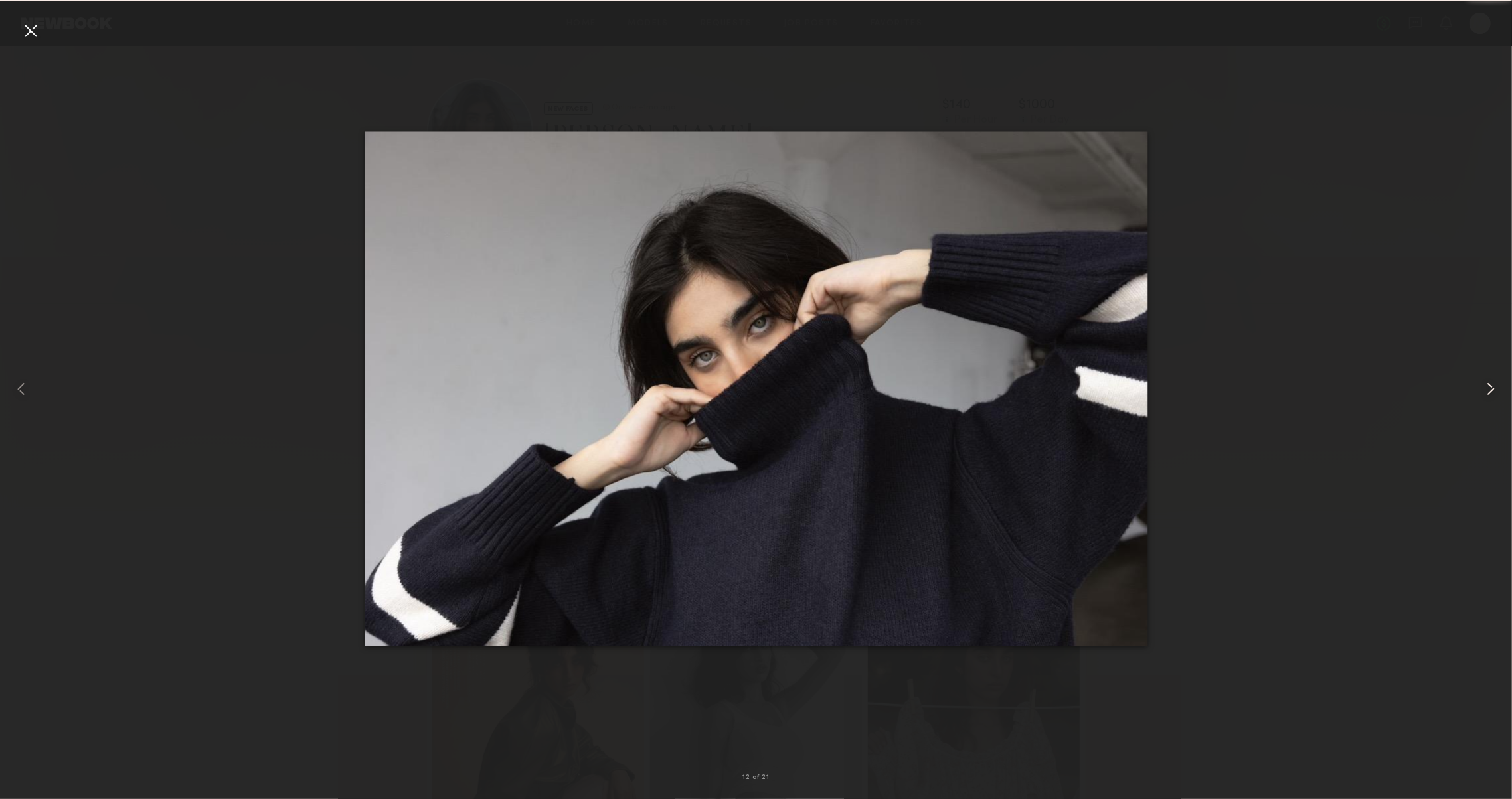
click at [1488, 400] on div at bounding box center [1482, 389] width 61 height 735
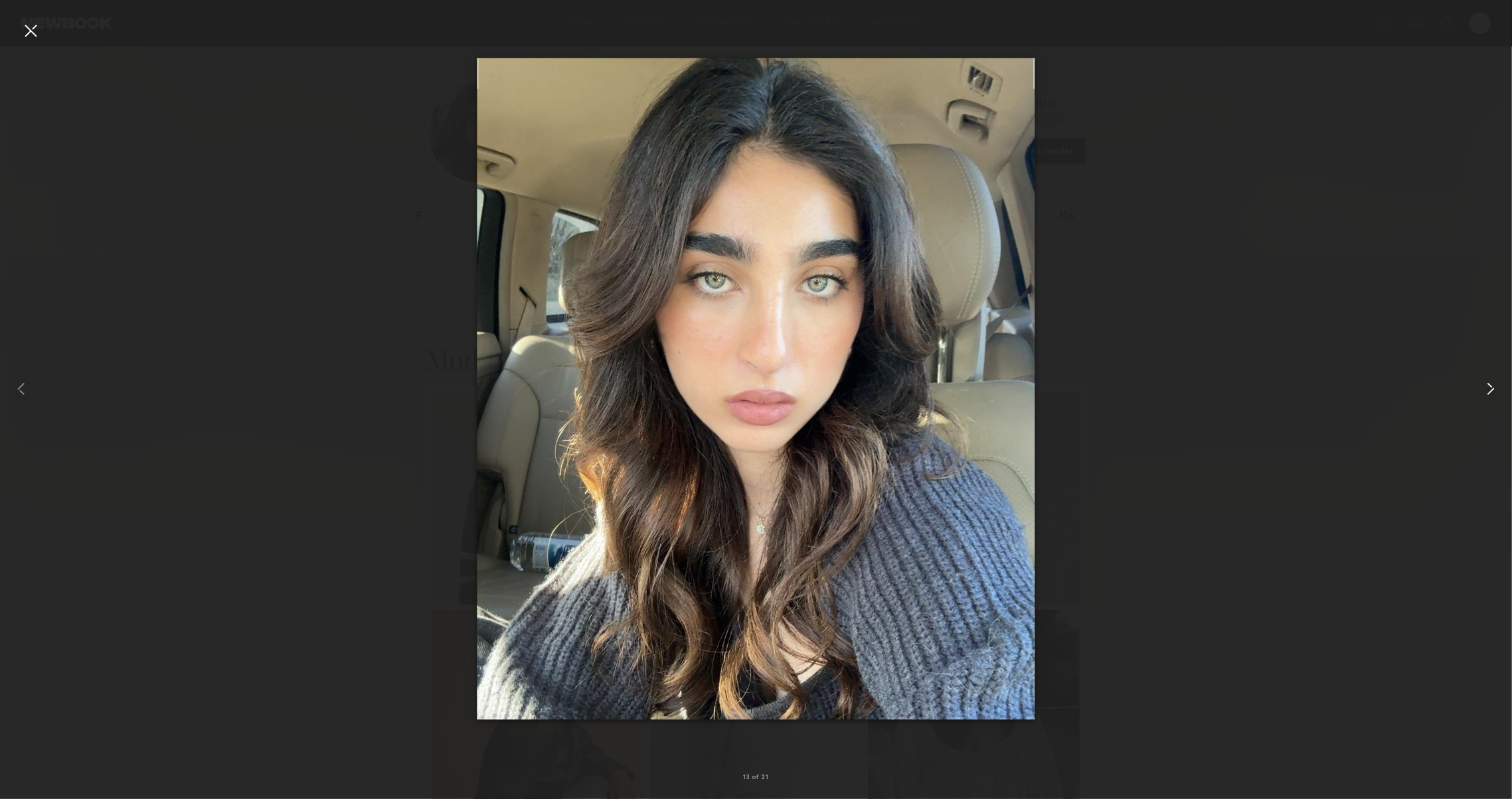
click at [1488, 400] on div at bounding box center [1482, 389] width 61 height 735
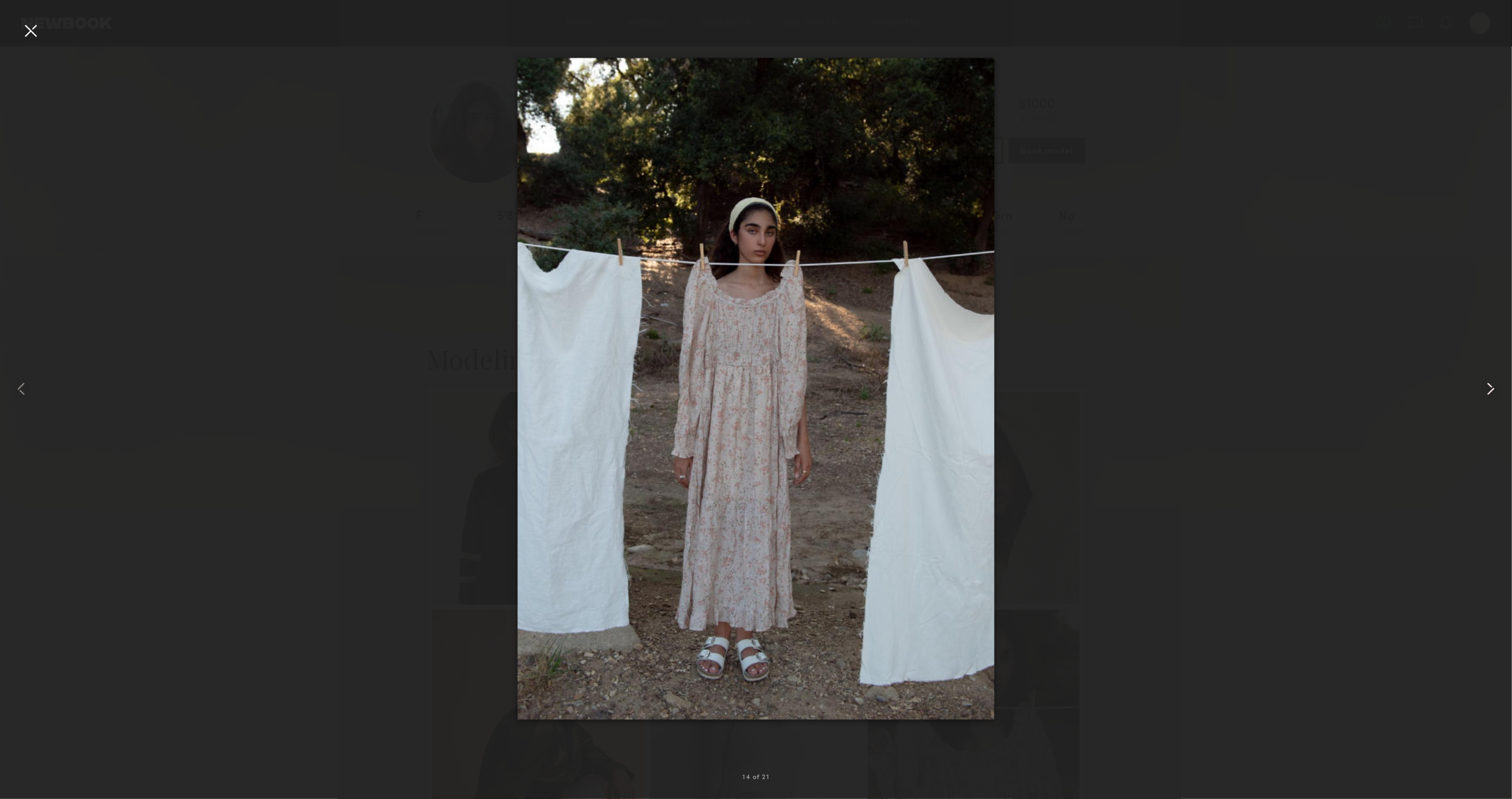
click at [1488, 400] on div at bounding box center [1482, 389] width 61 height 735
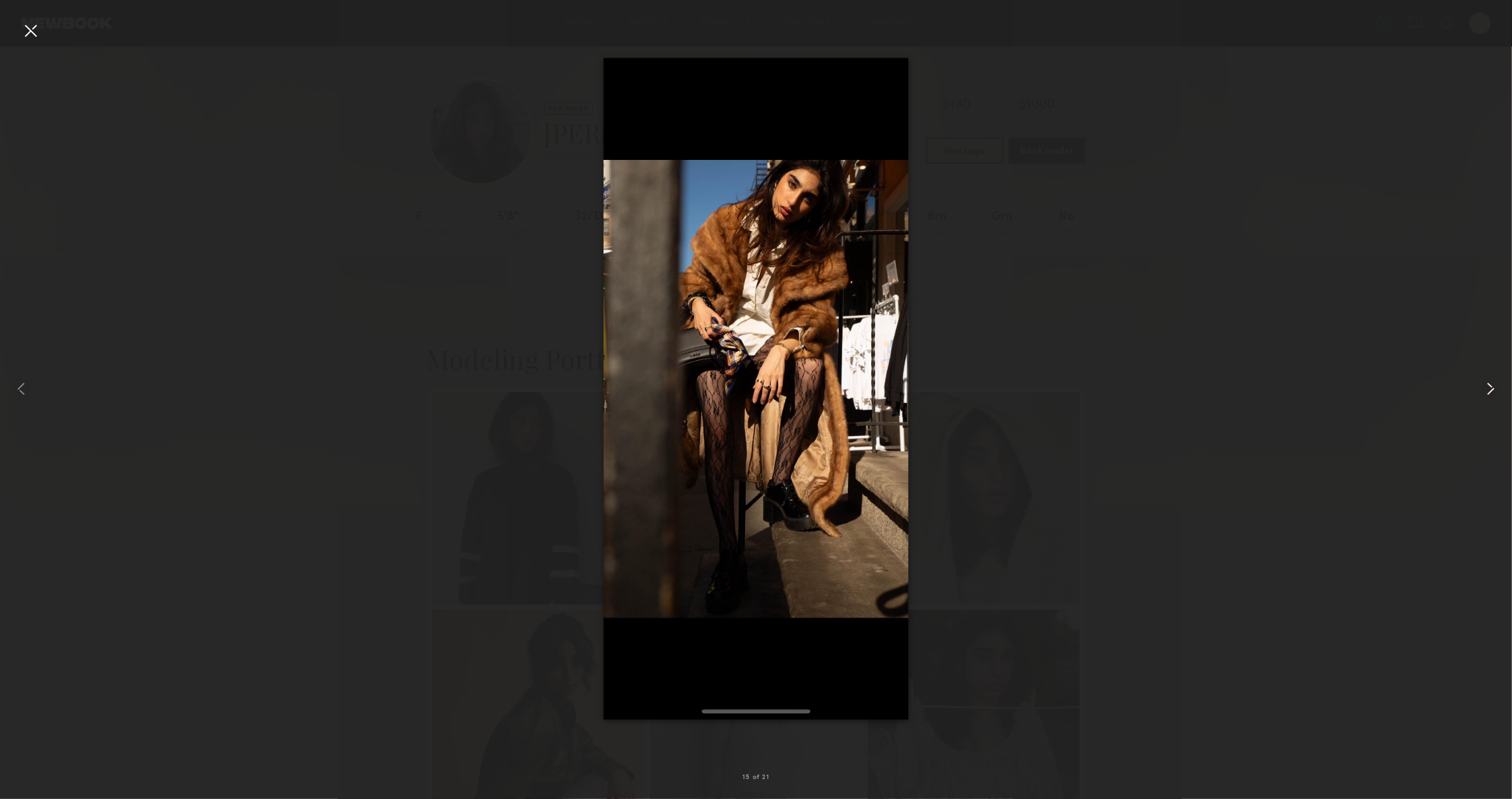
click at [1488, 400] on div at bounding box center [1482, 389] width 61 height 735
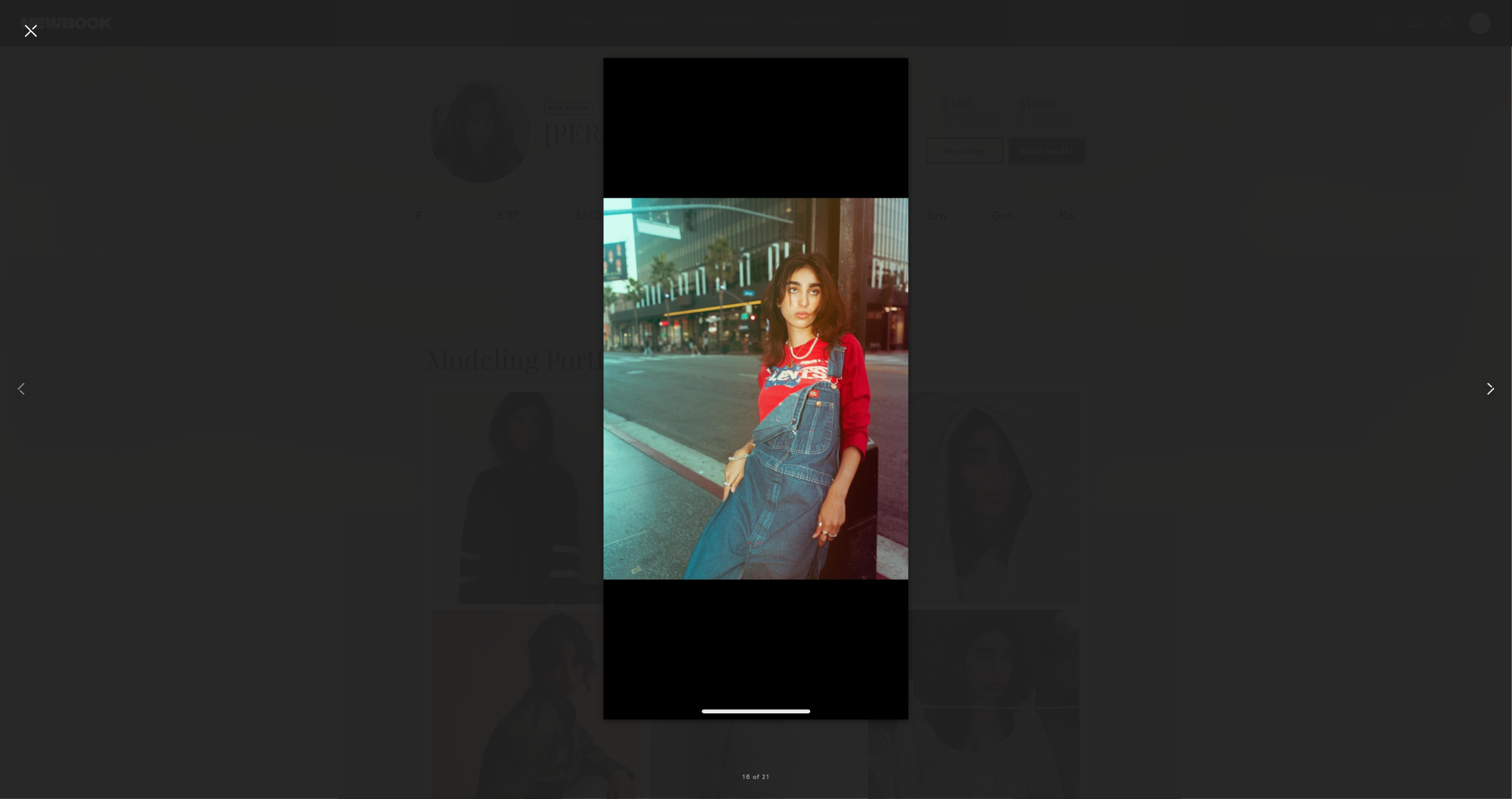
click at [1488, 400] on div at bounding box center [1482, 389] width 61 height 735
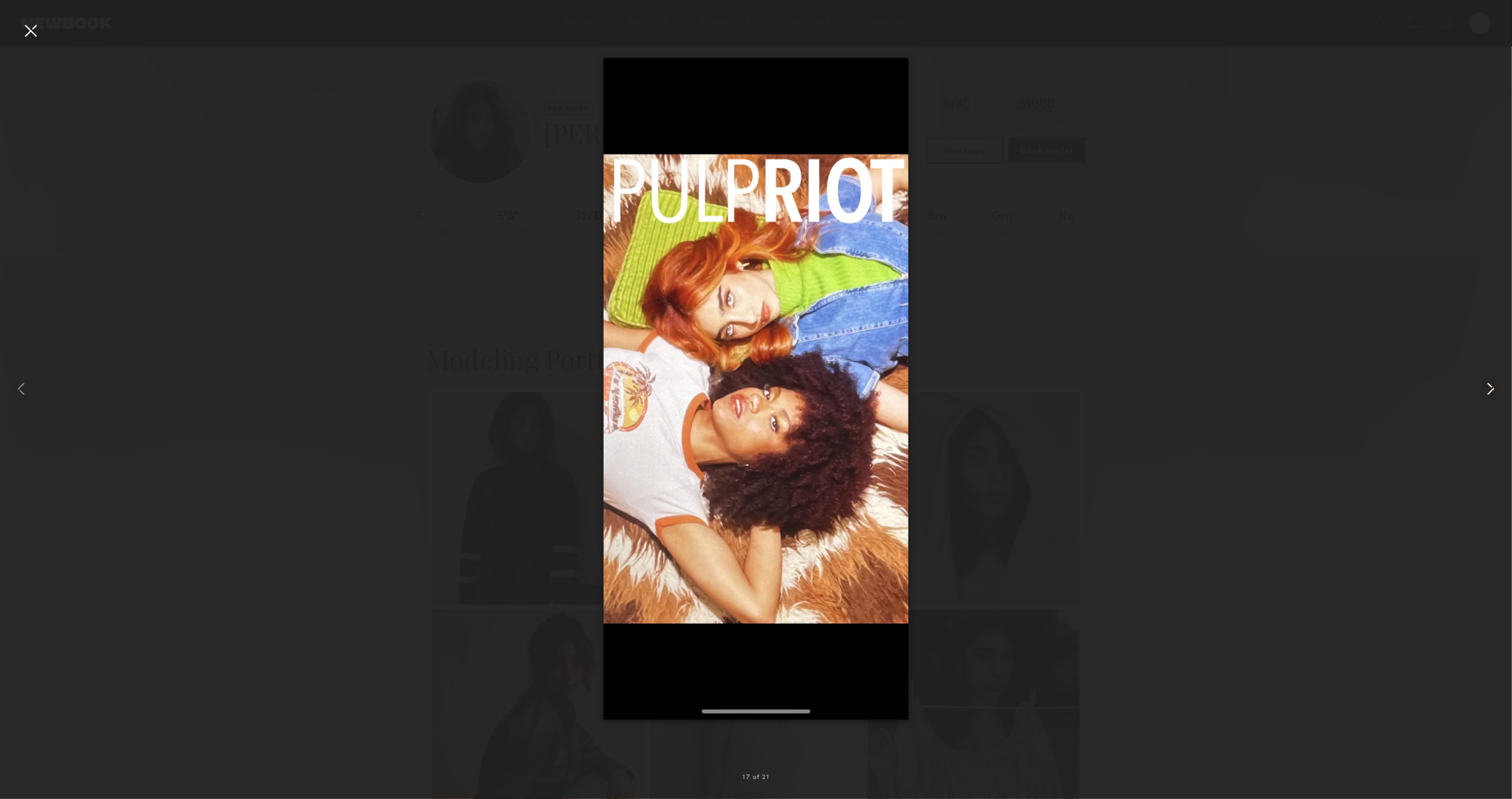
click at [1486, 400] on div at bounding box center [1482, 389] width 61 height 735
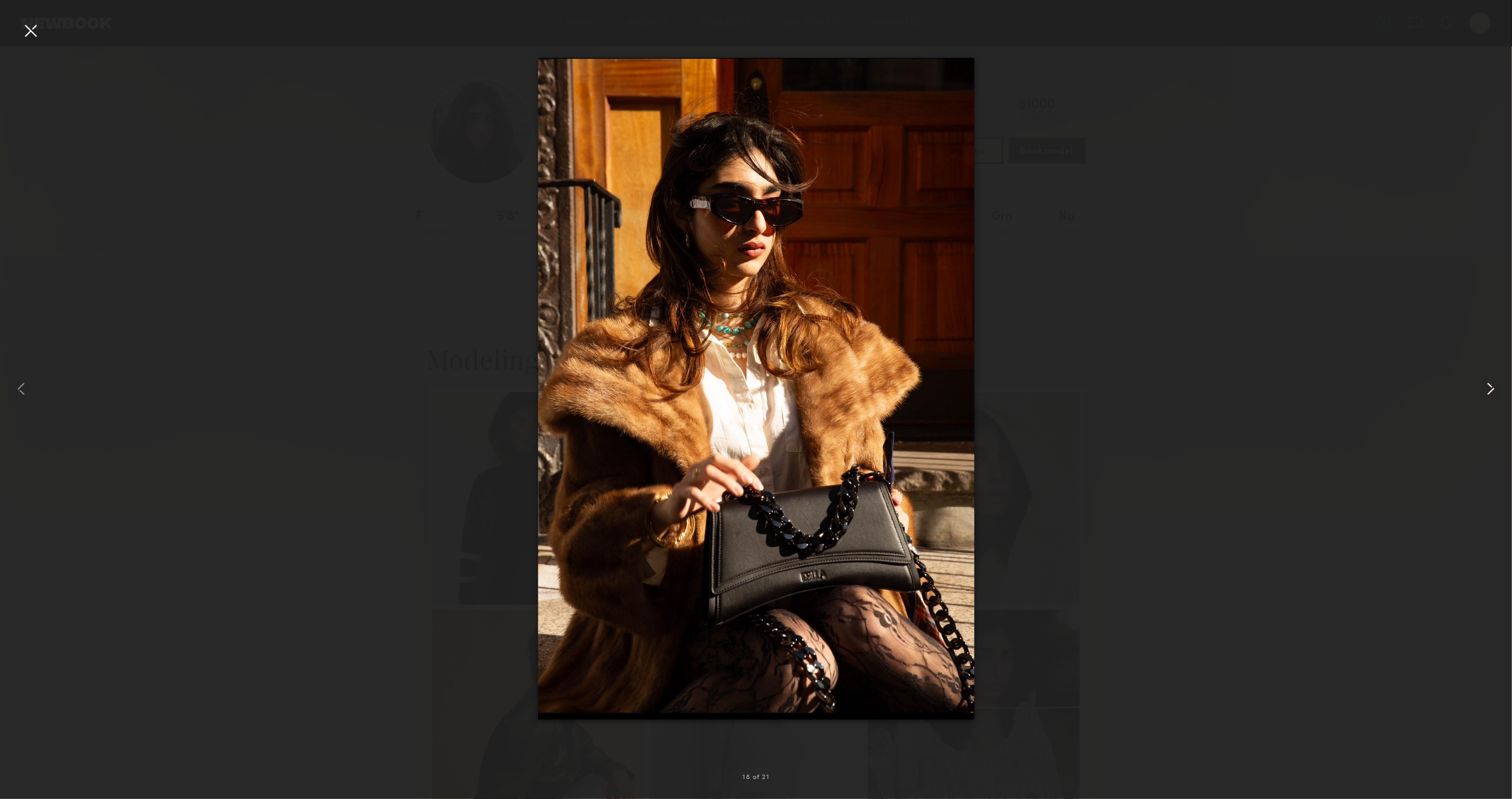
click at [1486, 400] on div at bounding box center [1482, 389] width 61 height 735
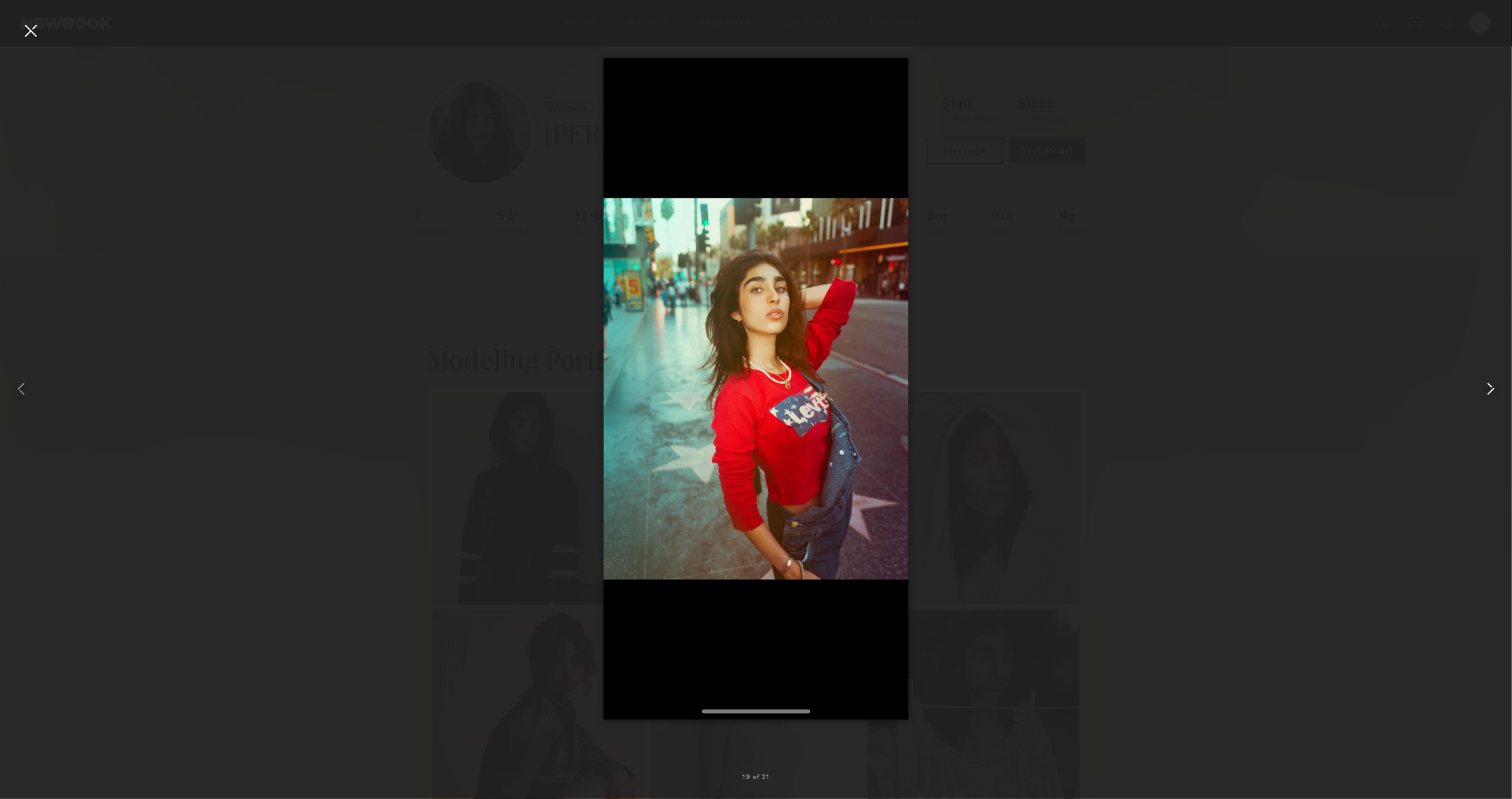
click at [1486, 400] on div at bounding box center [1482, 389] width 61 height 735
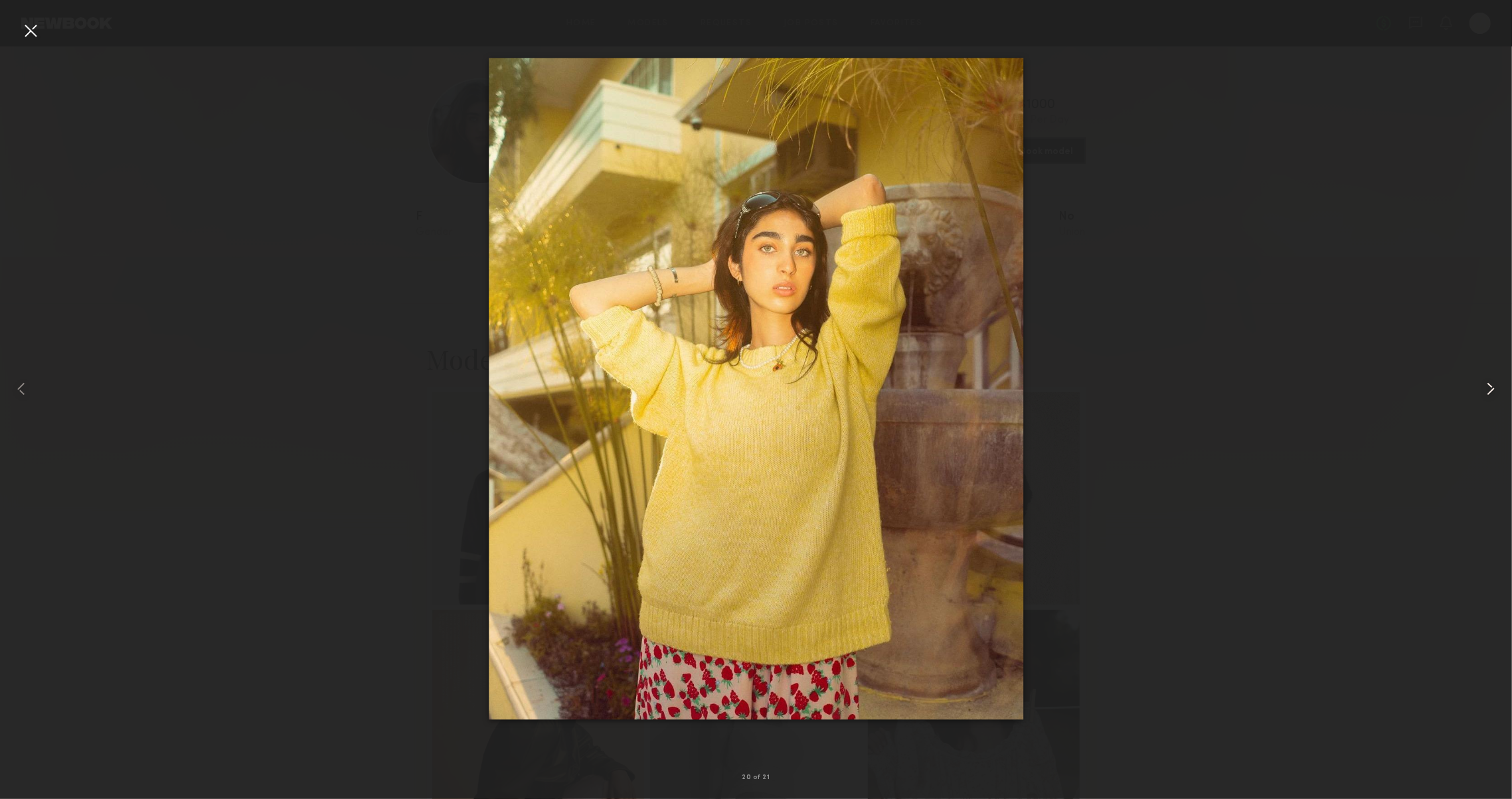
click at [1486, 400] on div at bounding box center [1482, 389] width 61 height 735
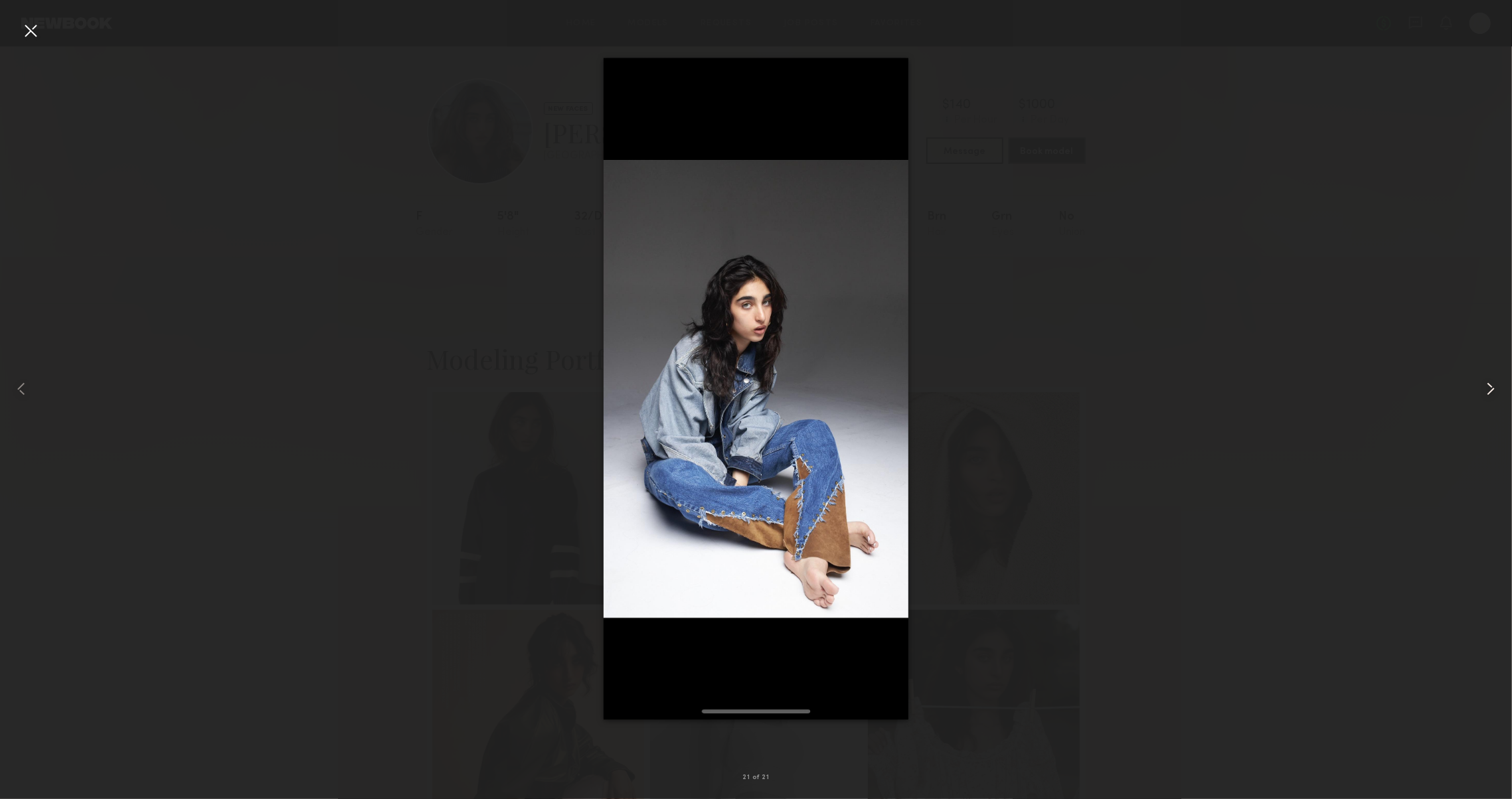
click at [1485, 400] on div at bounding box center [1482, 389] width 61 height 735
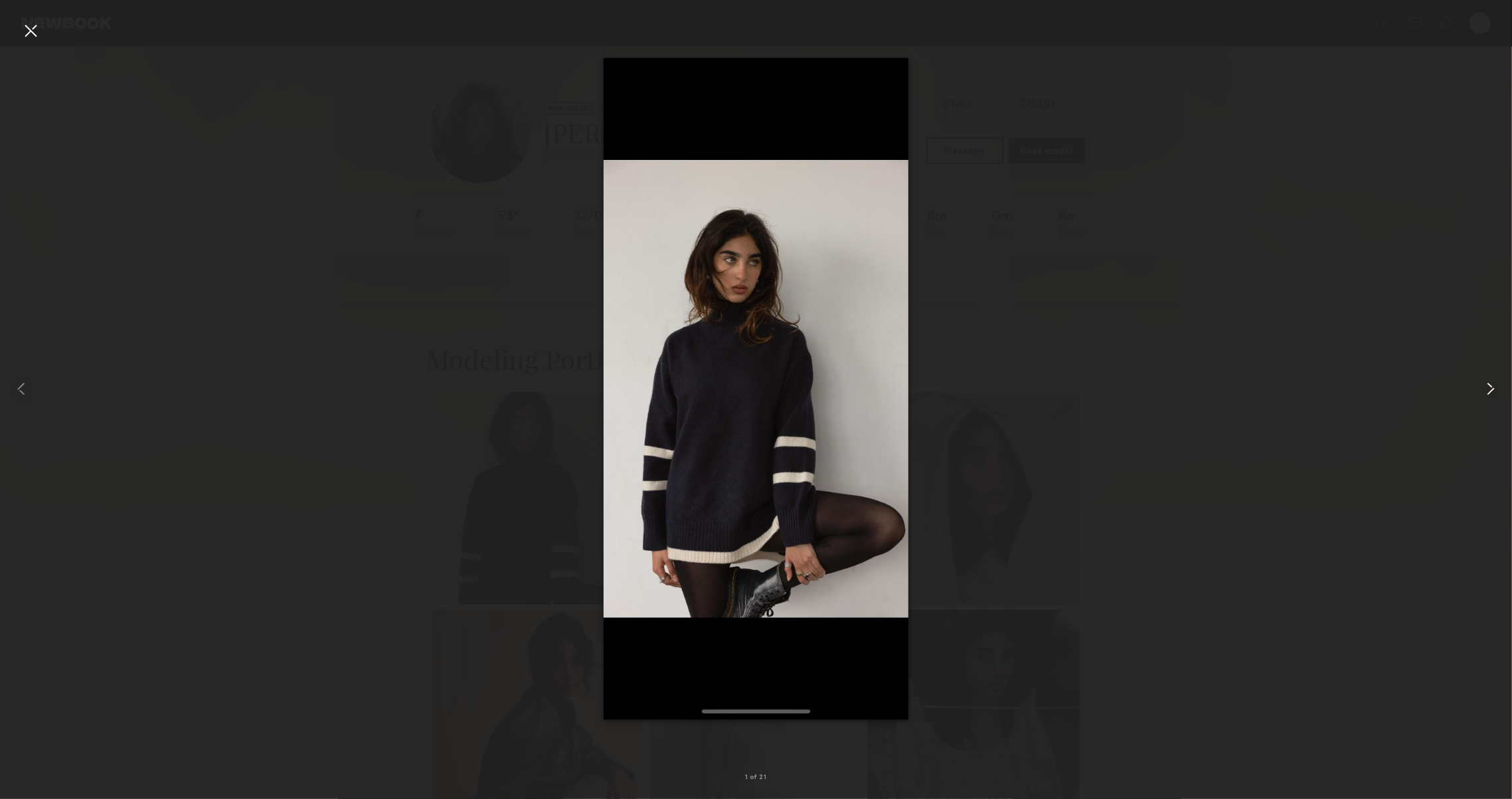
click at [1485, 400] on div at bounding box center [1482, 389] width 61 height 735
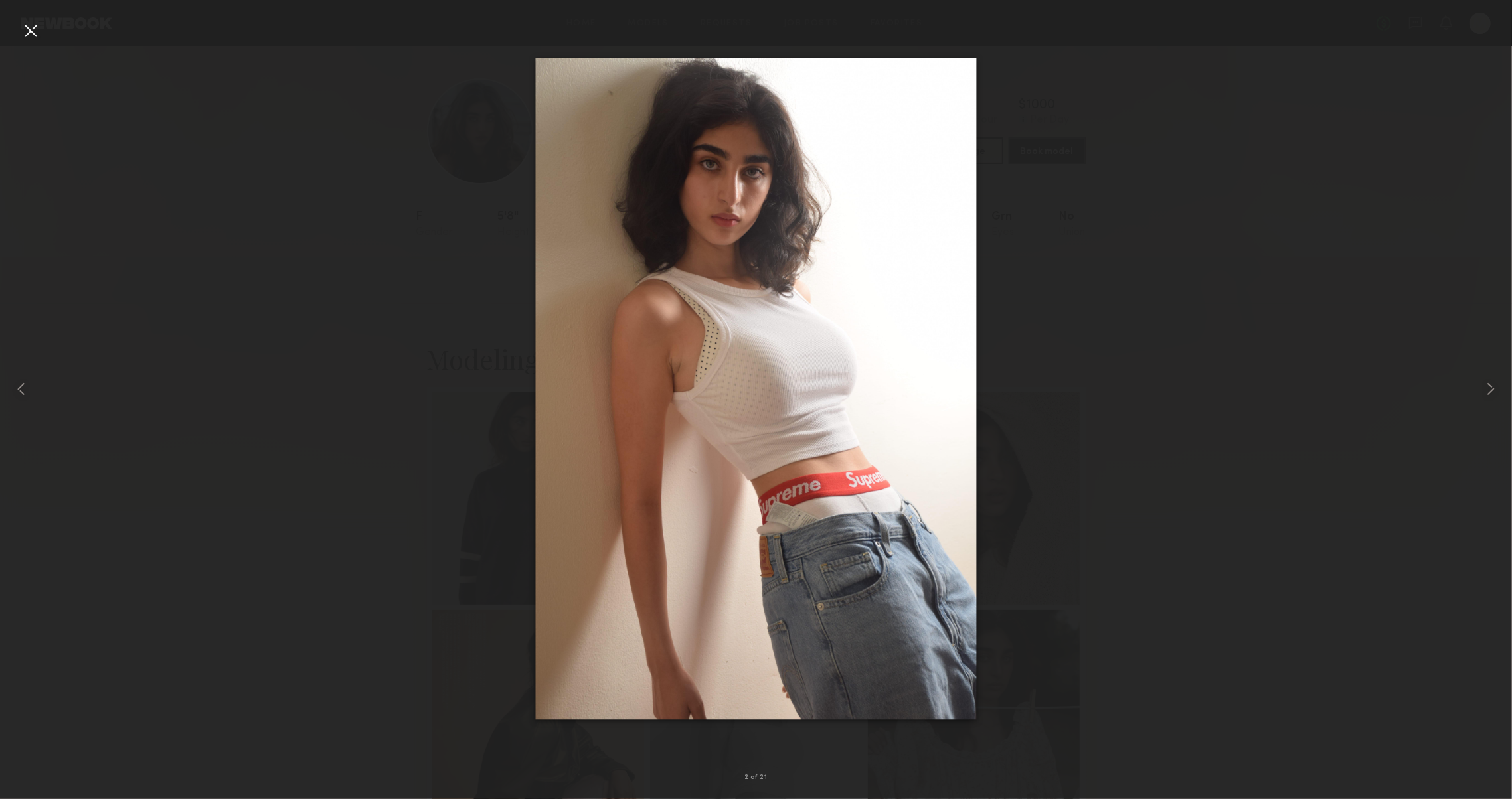
click at [38, 32] on div at bounding box center [30, 30] width 22 height 22
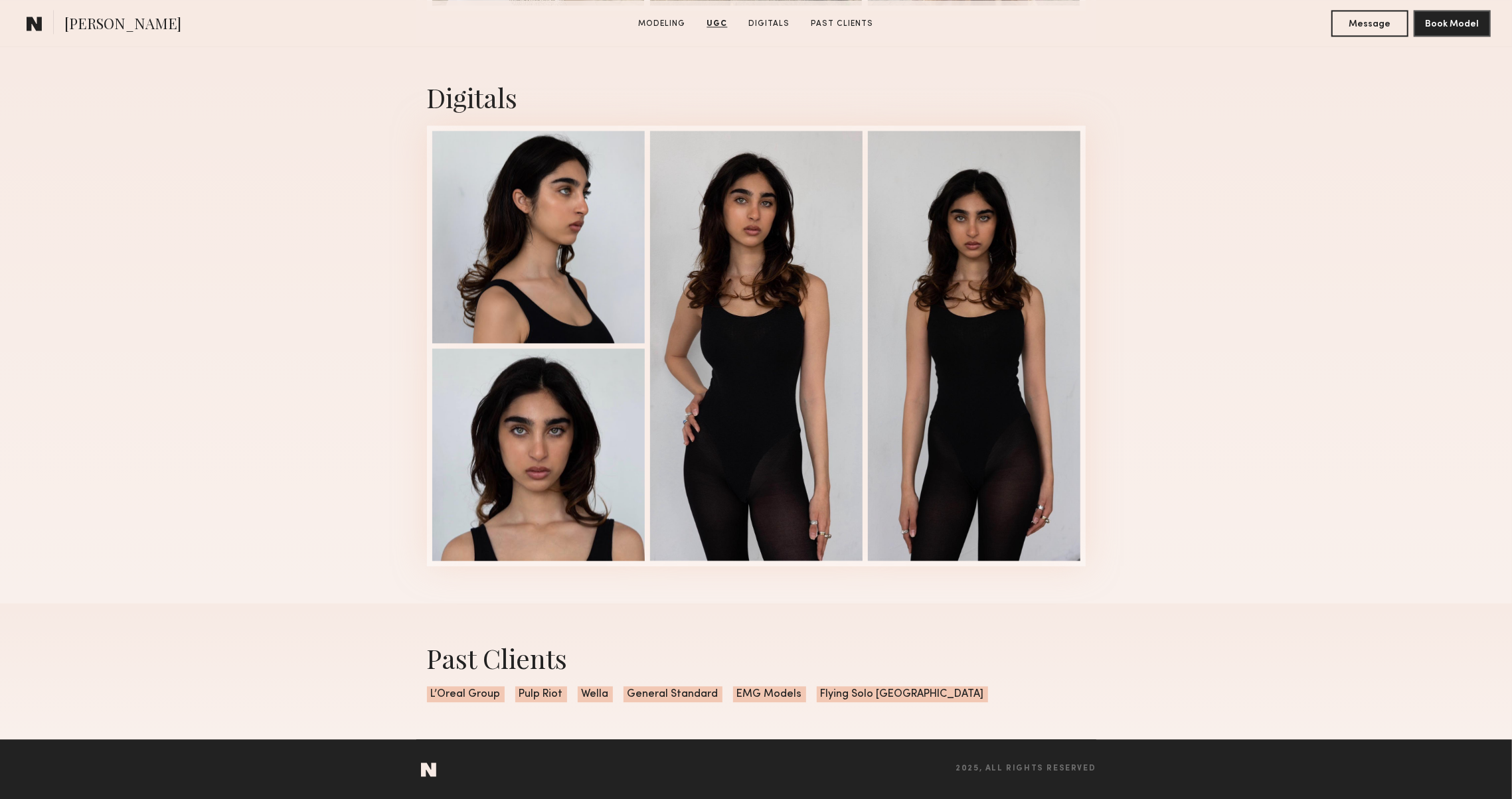
scroll to position [2563, 0]
